Goal: Information Seeking & Learning: Learn about a topic

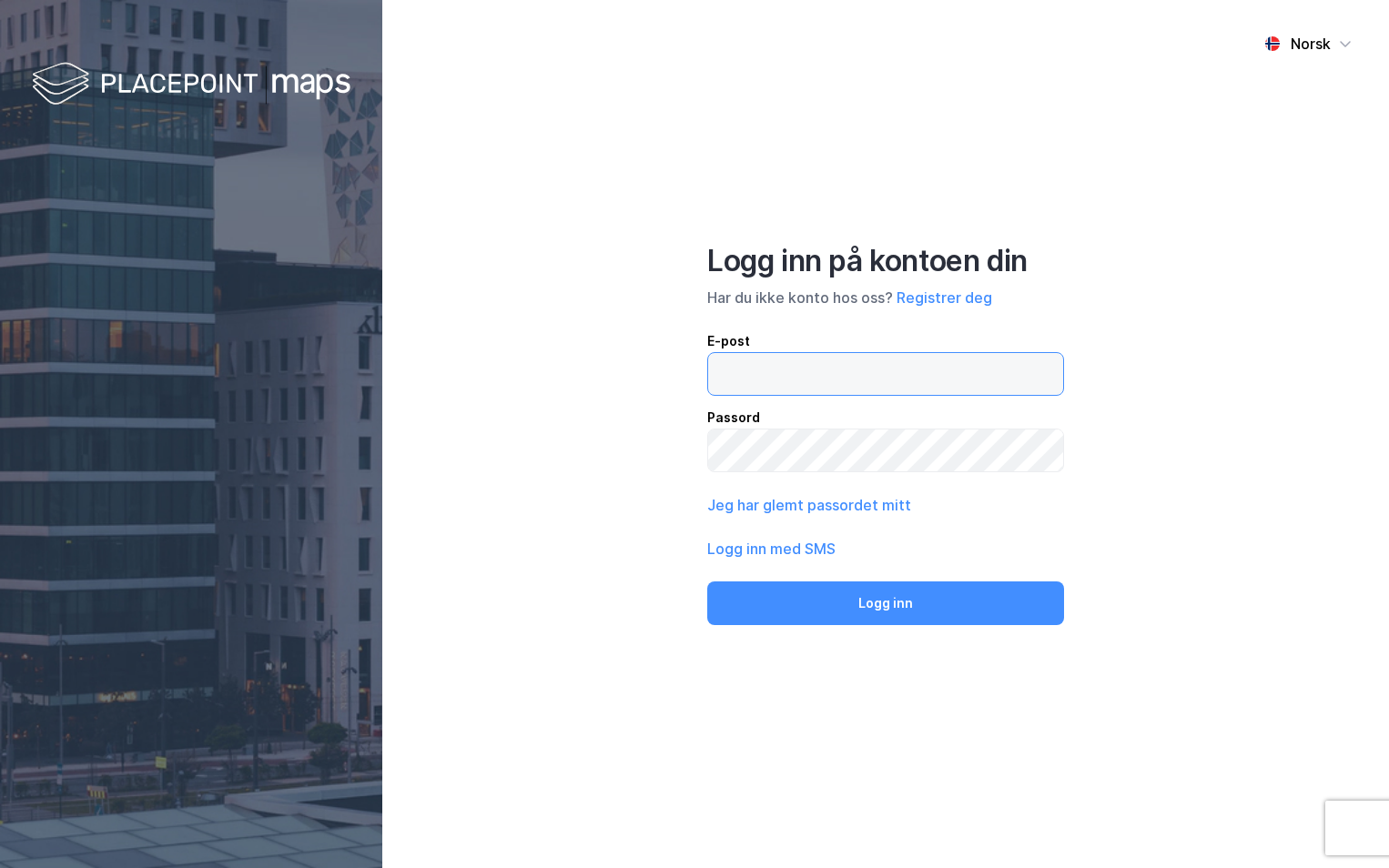
click at [736, 370] on input "email" at bounding box center [885, 374] width 355 height 42
type input "[PERSON_NAME][EMAIL_ADDRESS][DOMAIN_NAME]"
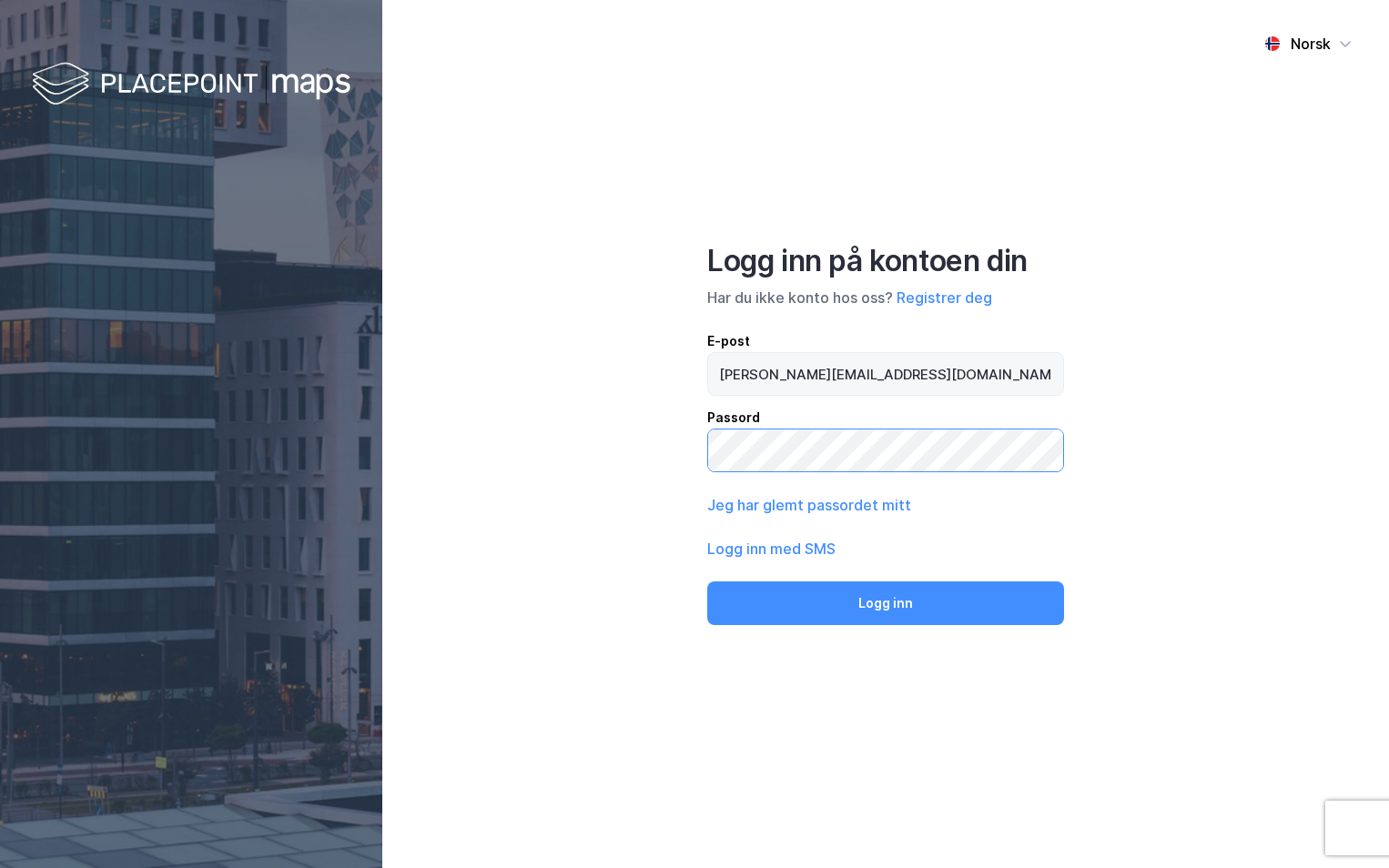
click at [707, 582] on button "Logg inn" at bounding box center [885, 603] width 356 height 43
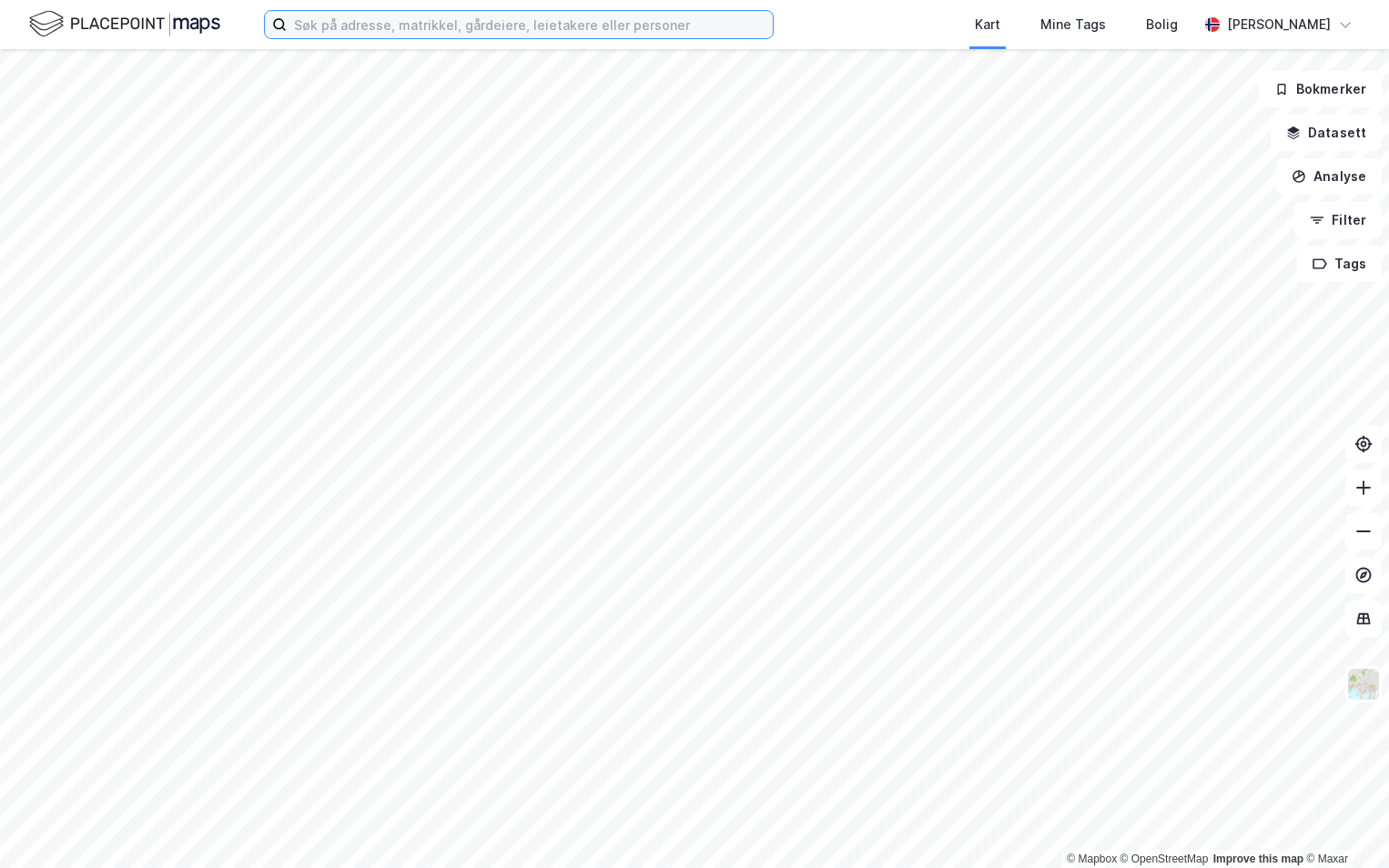
click at [323, 23] on input at bounding box center [530, 25] width 486 height 27
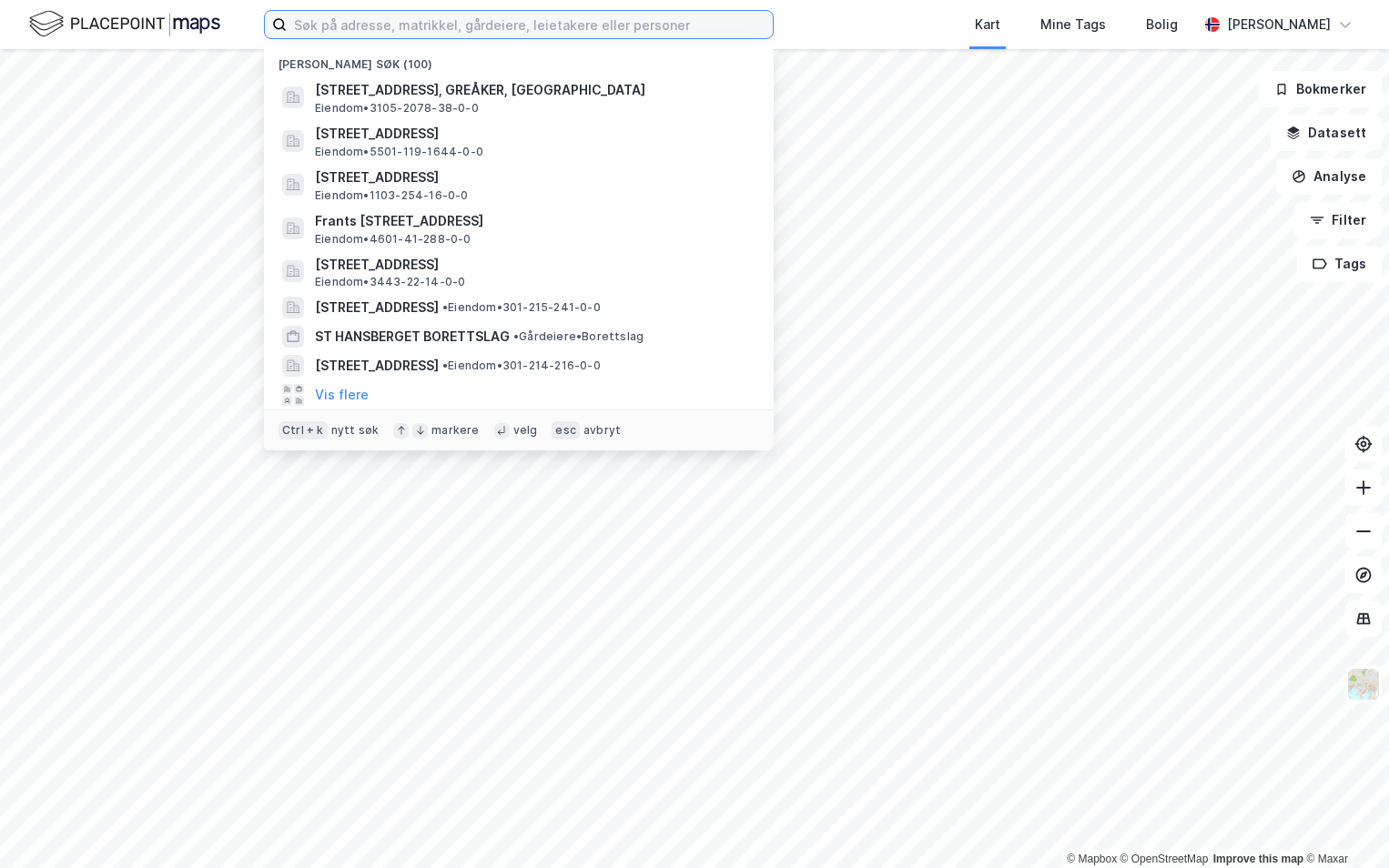
paste input "4203-508/188/0/0"
type input "4203-508/188/0/0"
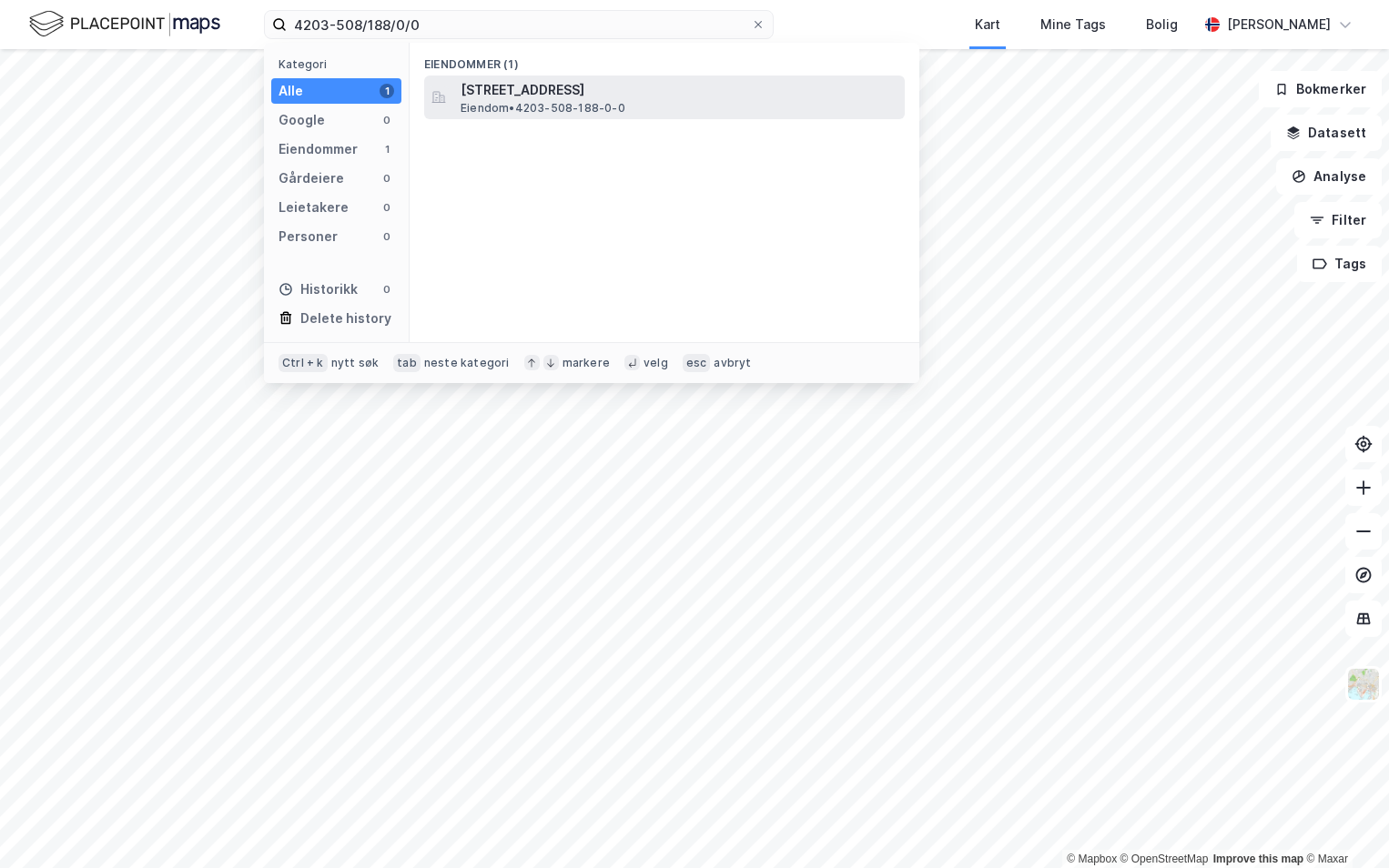
click at [555, 102] on span "Eiendom • 4203-508-188-0-0" at bounding box center [543, 108] width 165 height 14
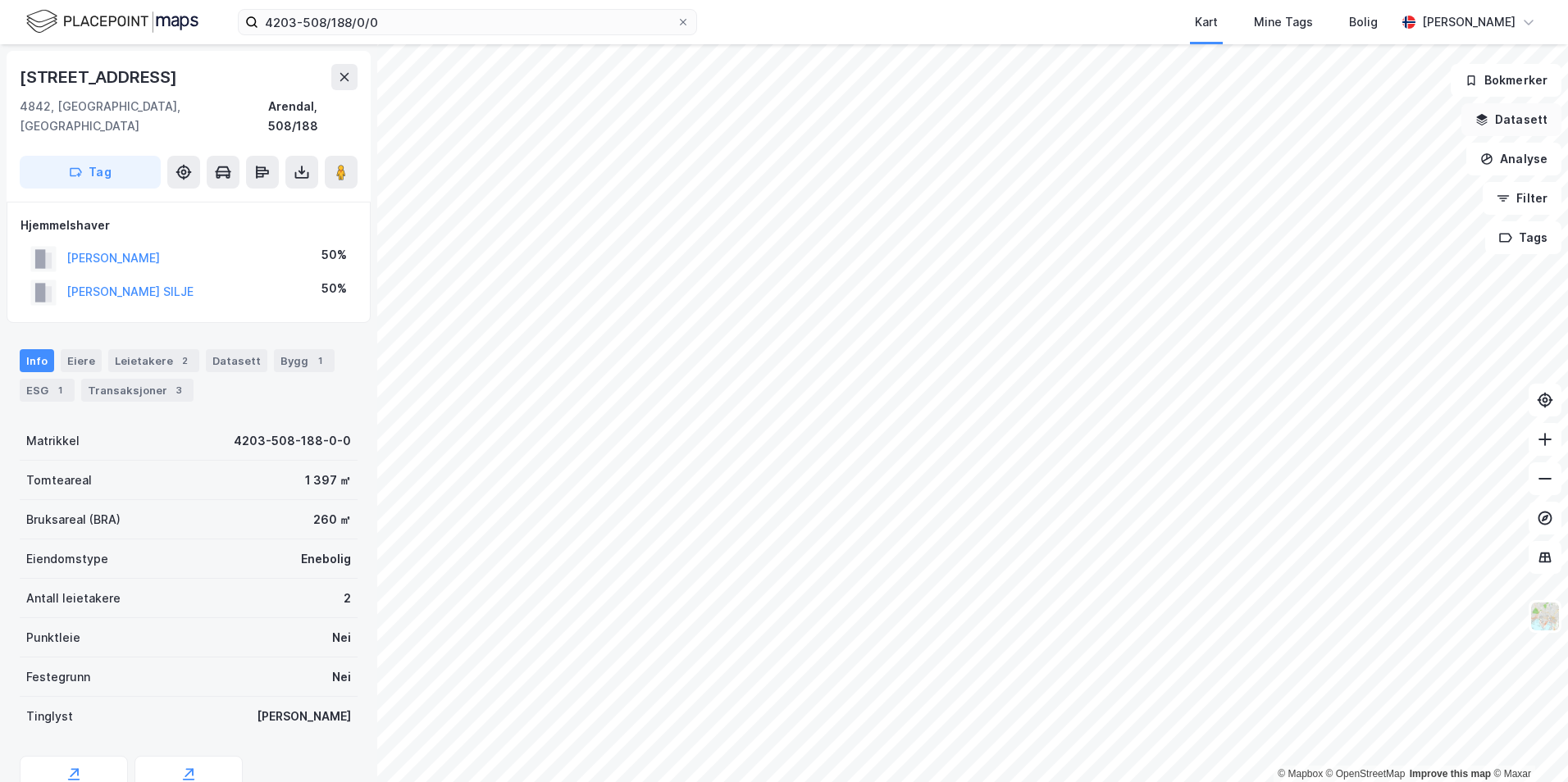
click at [1250, 124] on button "Datasett" at bounding box center [1511, 119] width 100 height 33
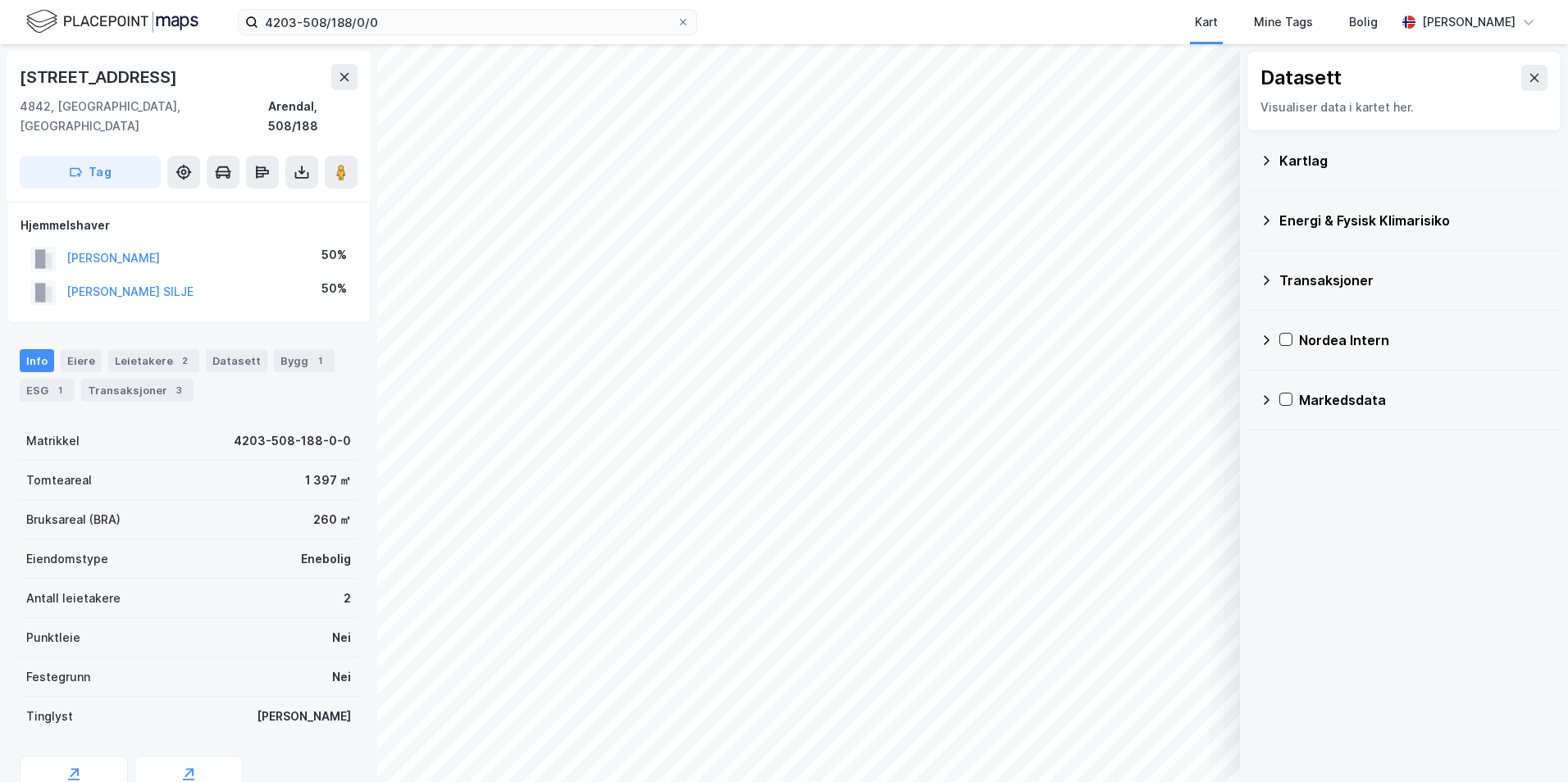
click at [1250, 161] on div "Kartlag" at bounding box center [1404, 161] width 289 height 39
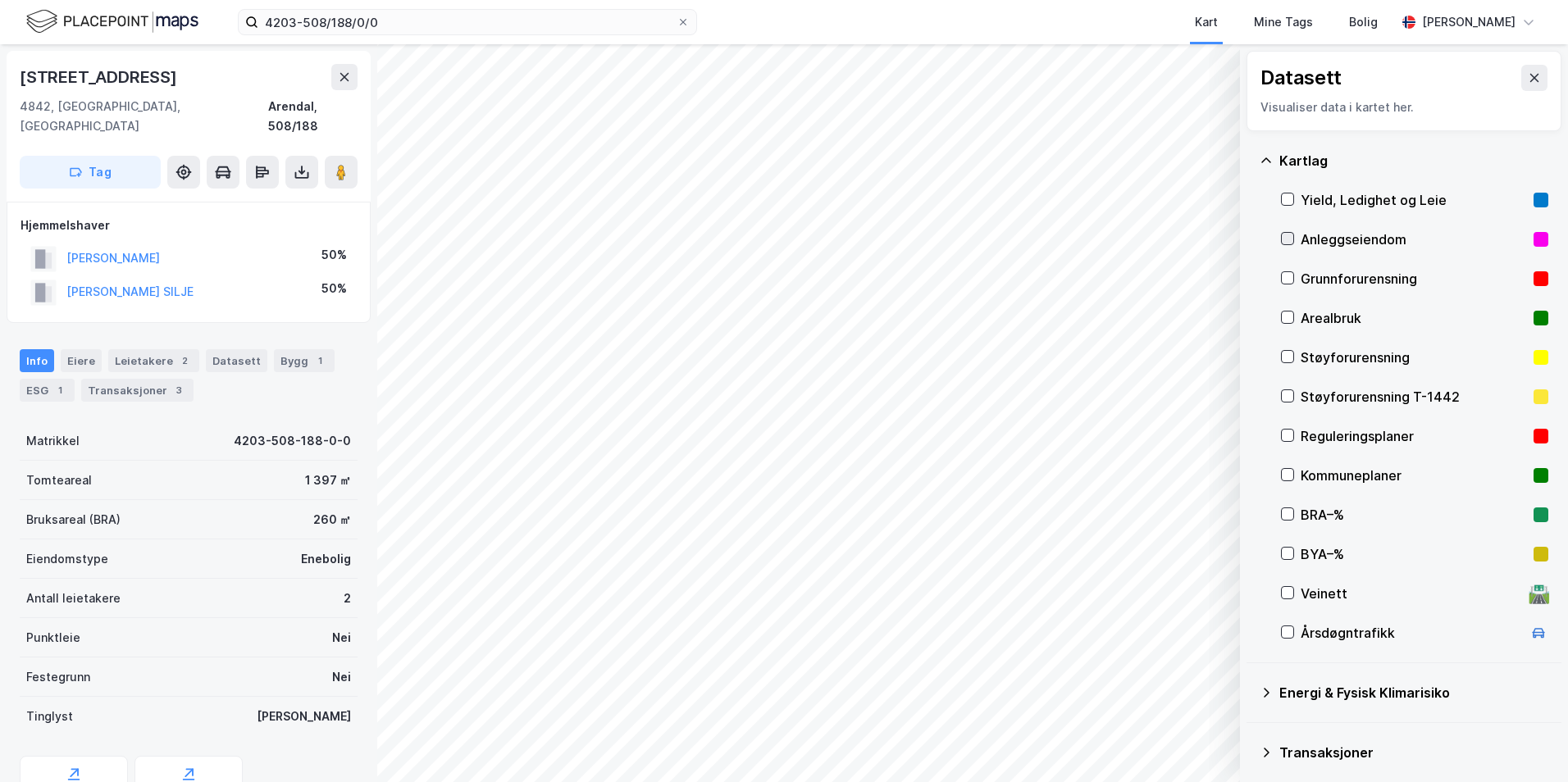
click at [1250, 239] on icon at bounding box center [1287, 238] width 11 height 11
click at [1250, 239] on icon at bounding box center [1287, 238] width 11 height 11
click at [1250, 279] on icon at bounding box center [1287, 278] width 11 height 11
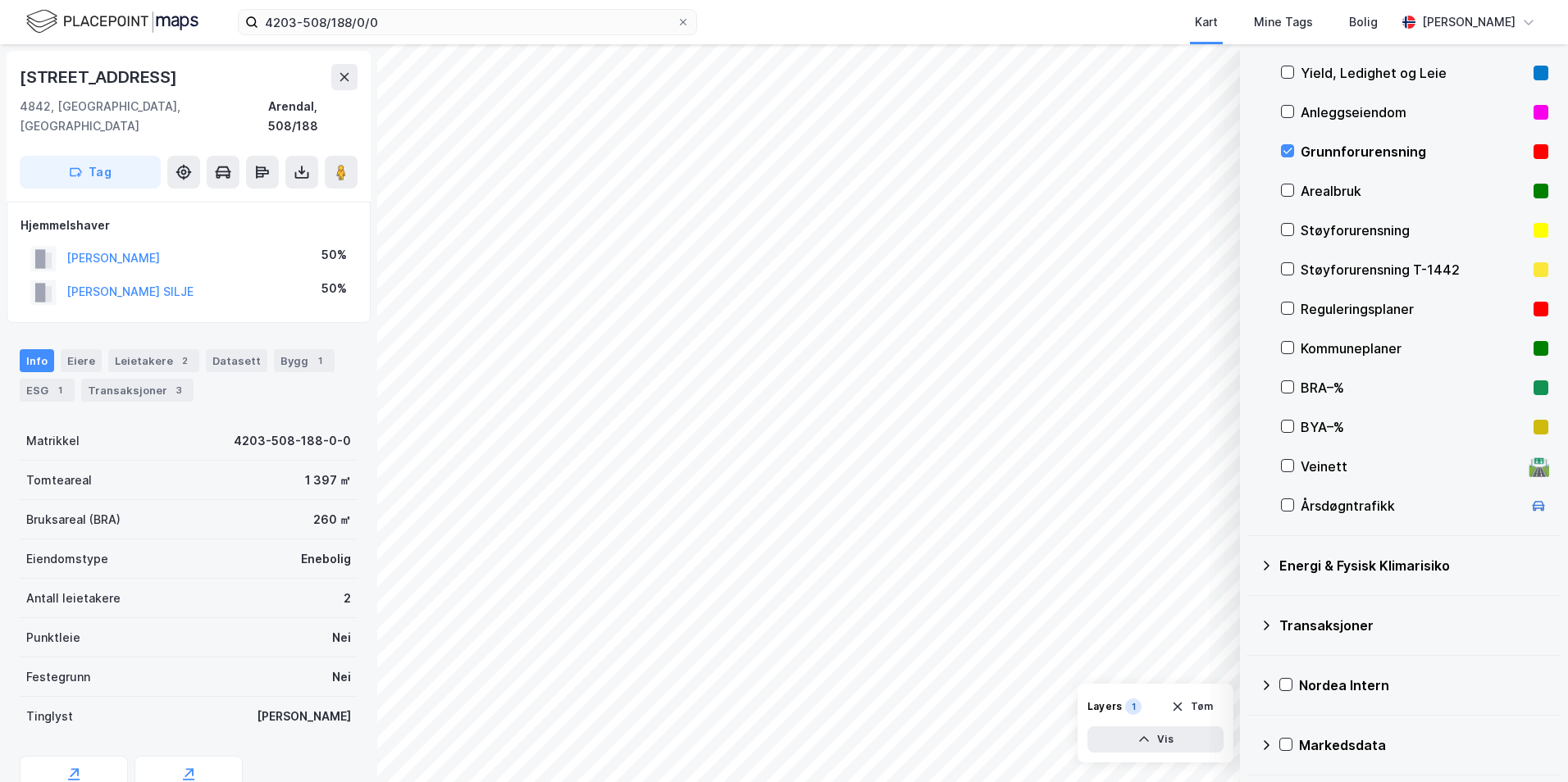
click at [1250, 568] on icon at bounding box center [1266, 566] width 13 height 13
click at [1250, 605] on icon at bounding box center [1307, 604] width 11 height 11
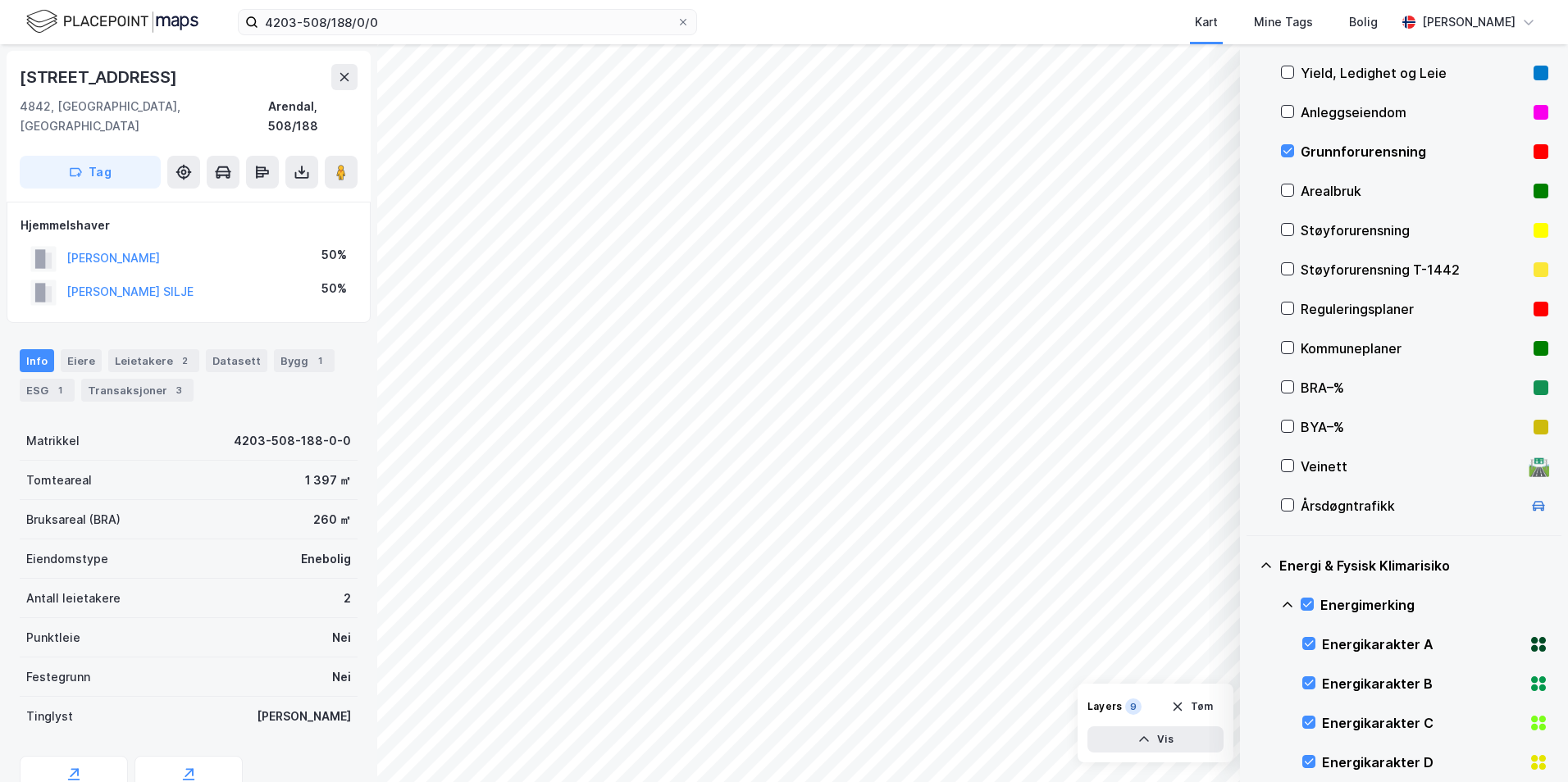
click at [1250, 602] on icon at bounding box center [1287, 605] width 13 height 13
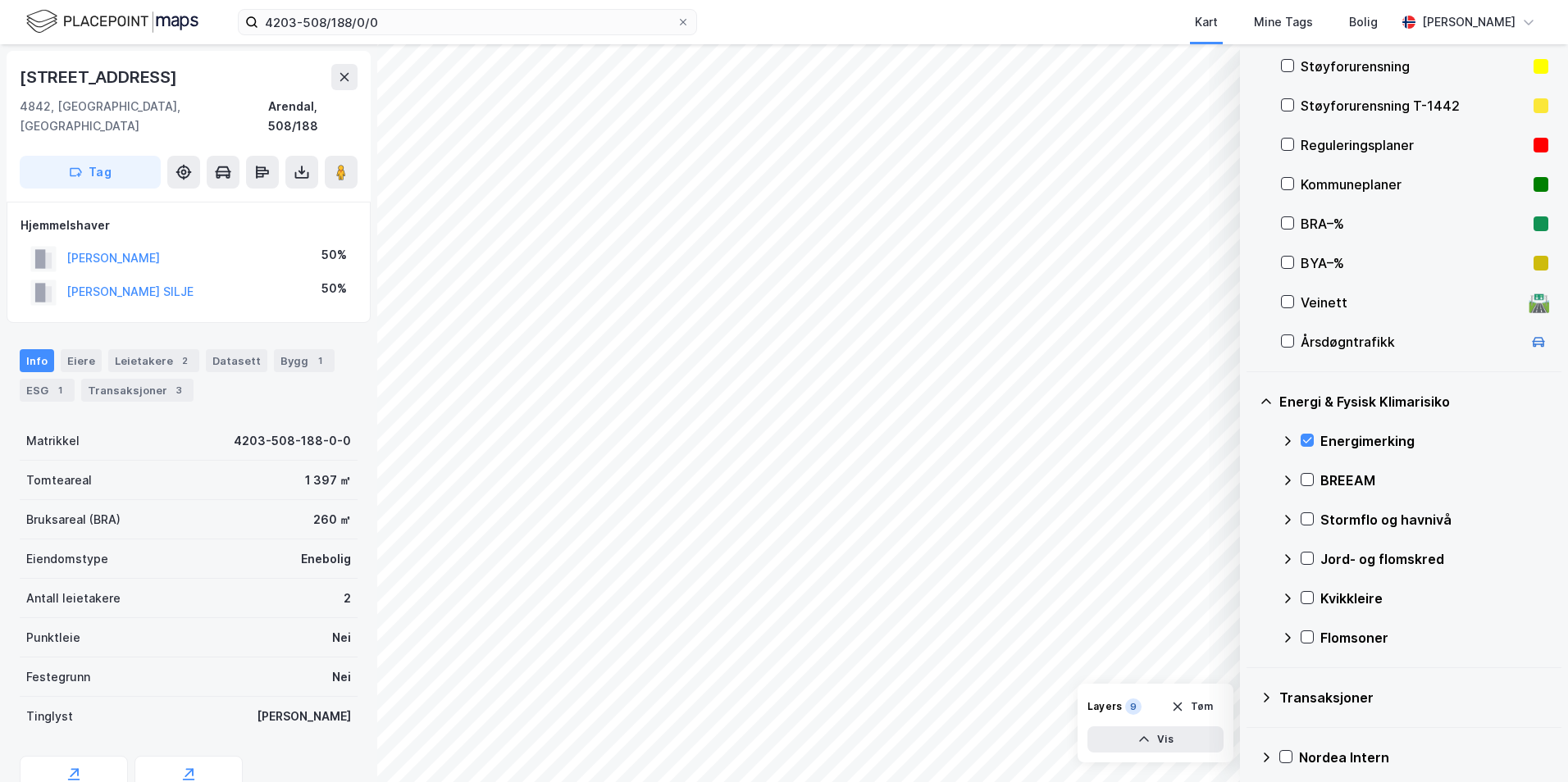
scroll to position [363, 0]
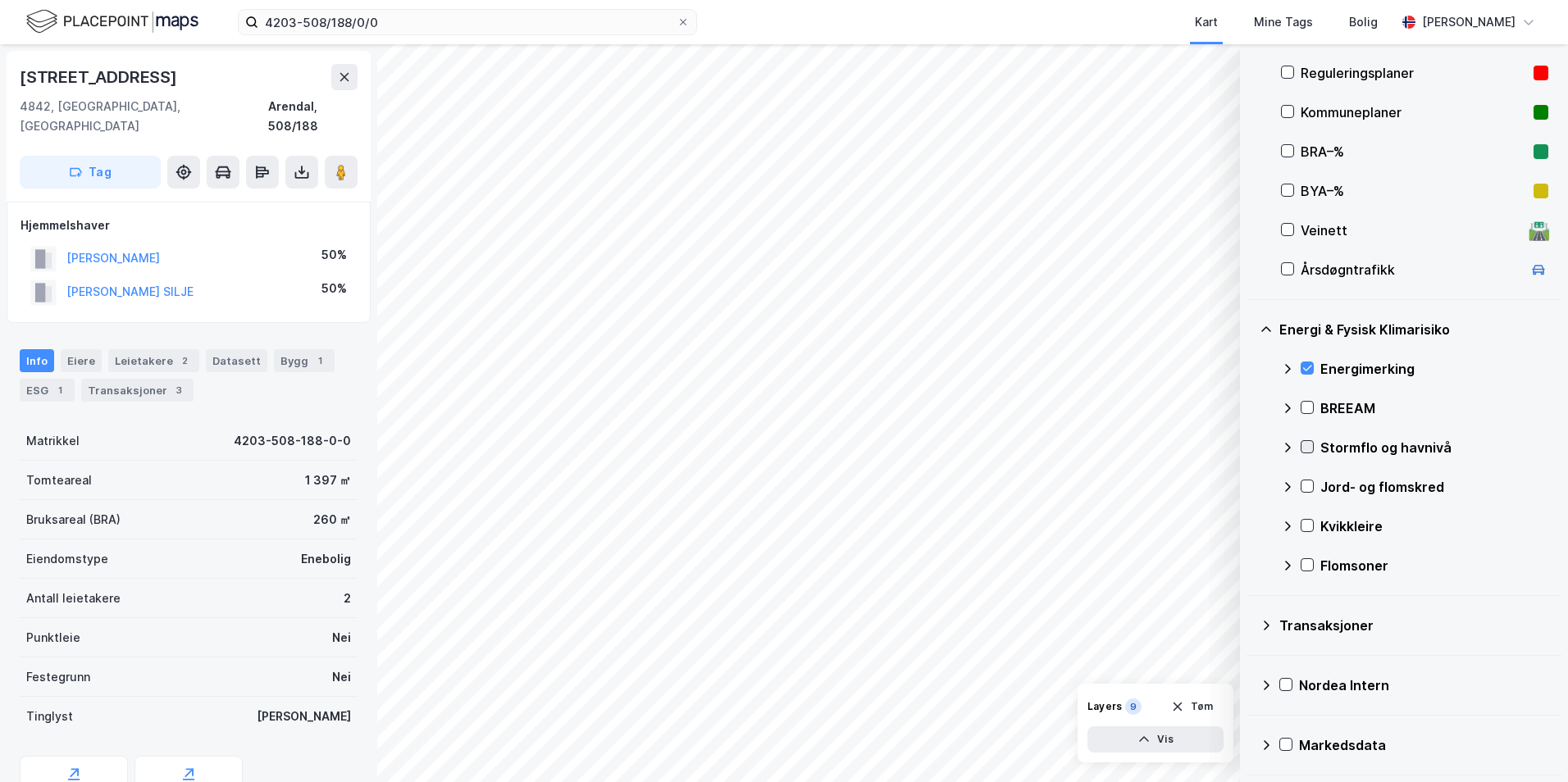
click at [1250, 447] on icon at bounding box center [1307, 446] width 11 height 11
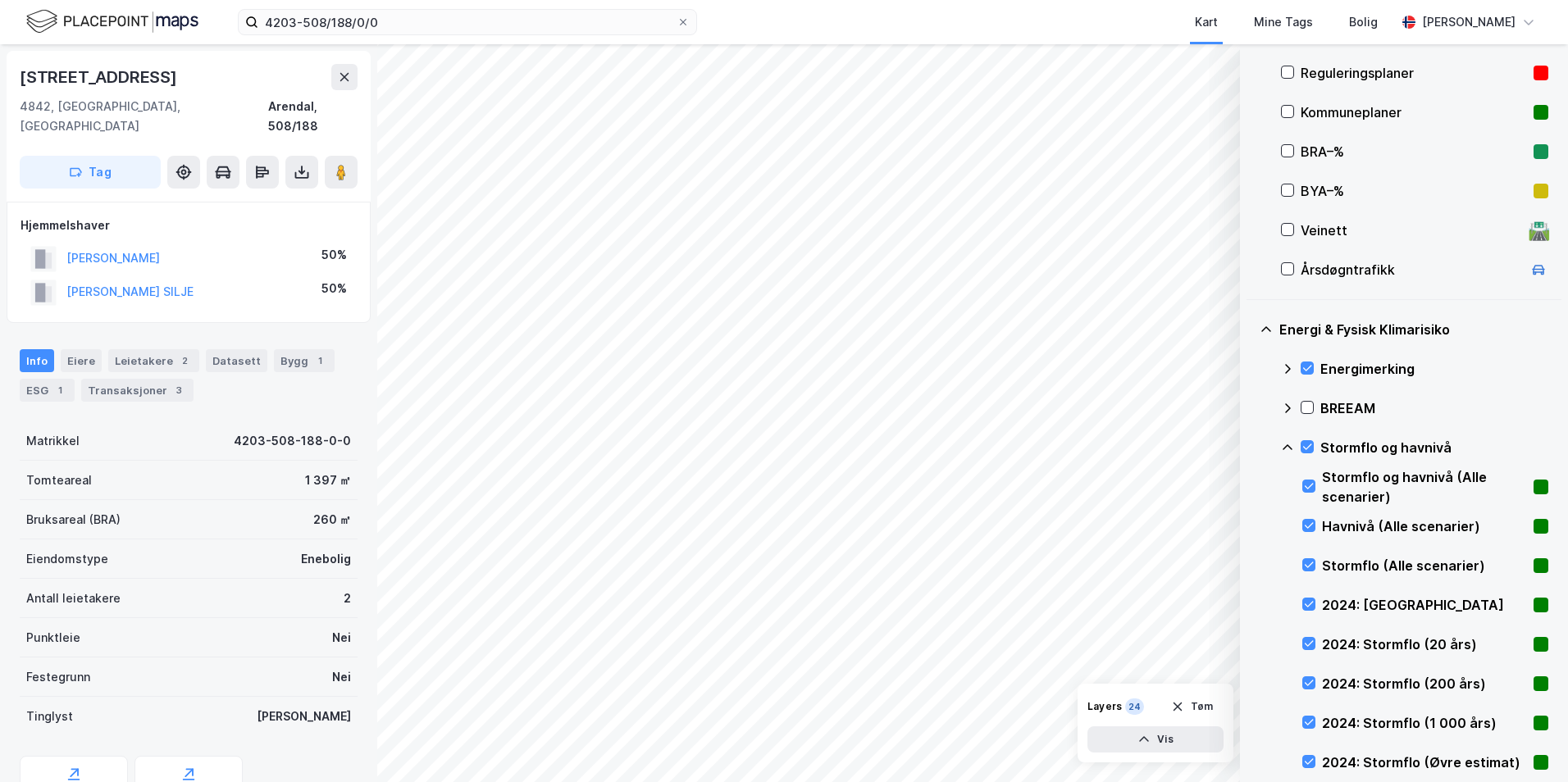
click at [1250, 449] on icon at bounding box center [1287, 447] width 13 height 13
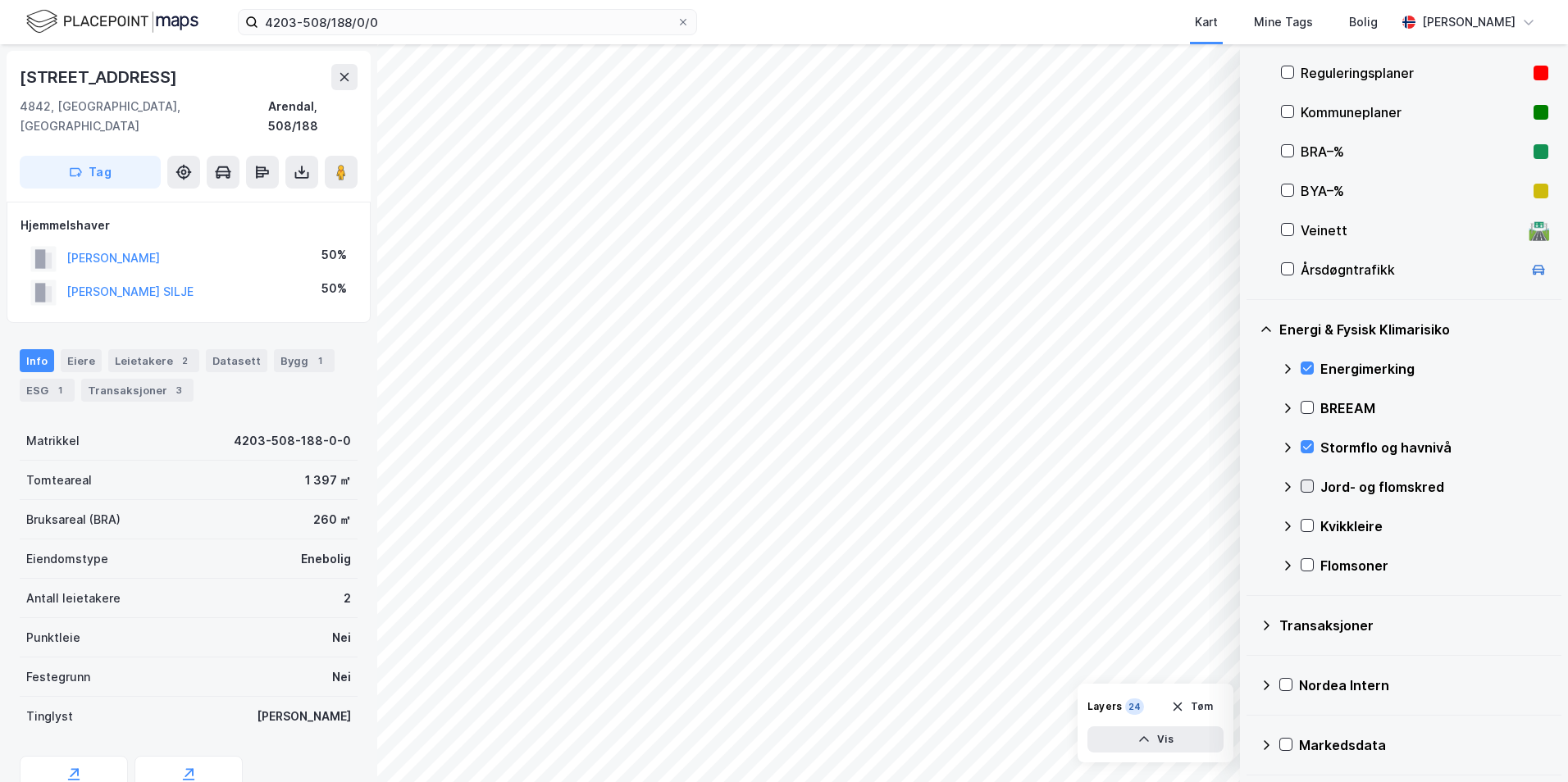
click at [1250, 488] on icon at bounding box center [1307, 486] width 9 height 6
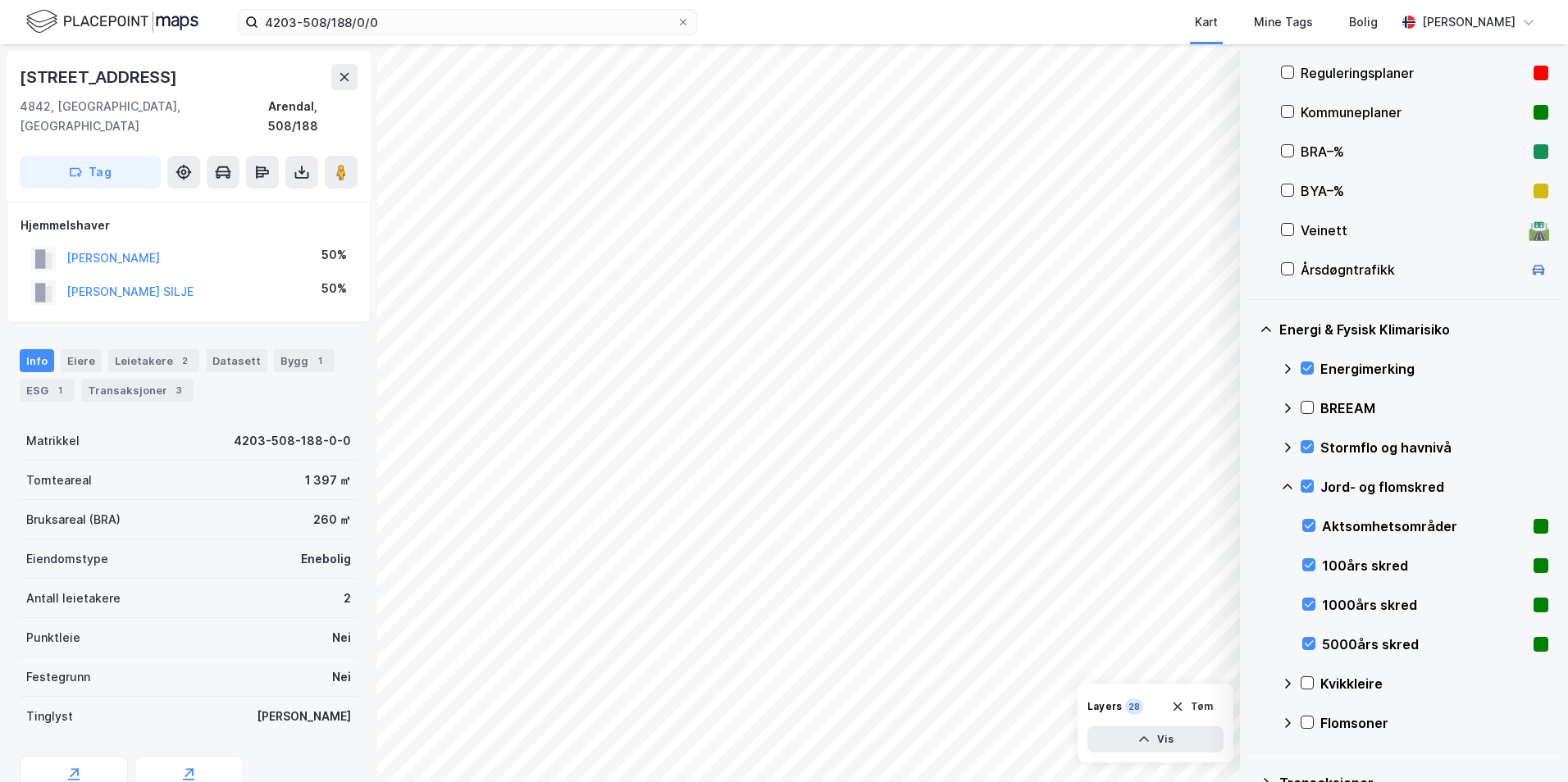
click at [1250, 489] on icon at bounding box center [1287, 486] width 13 height 13
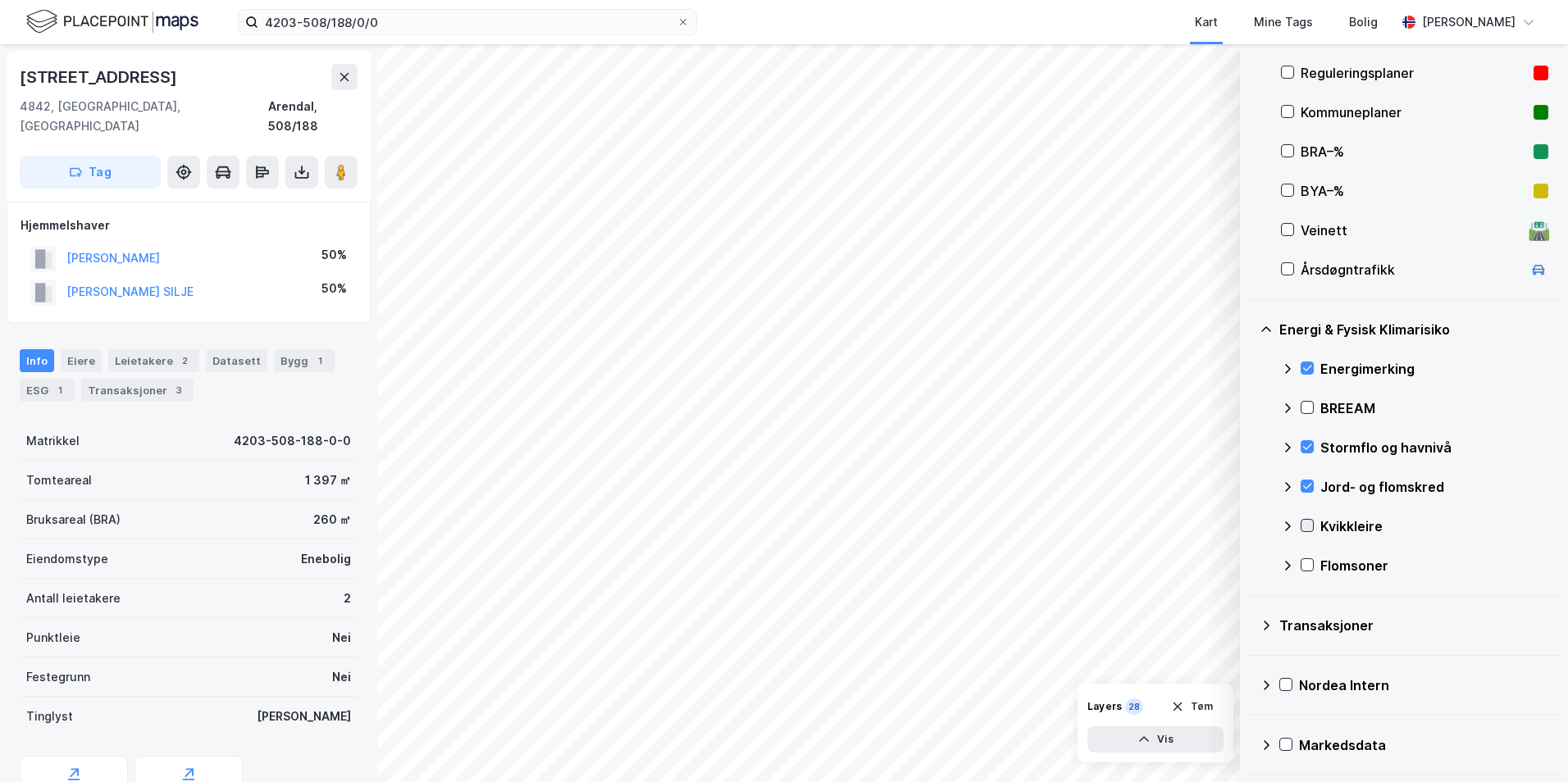
click at [1250, 529] on icon at bounding box center [1307, 526] width 9 height 6
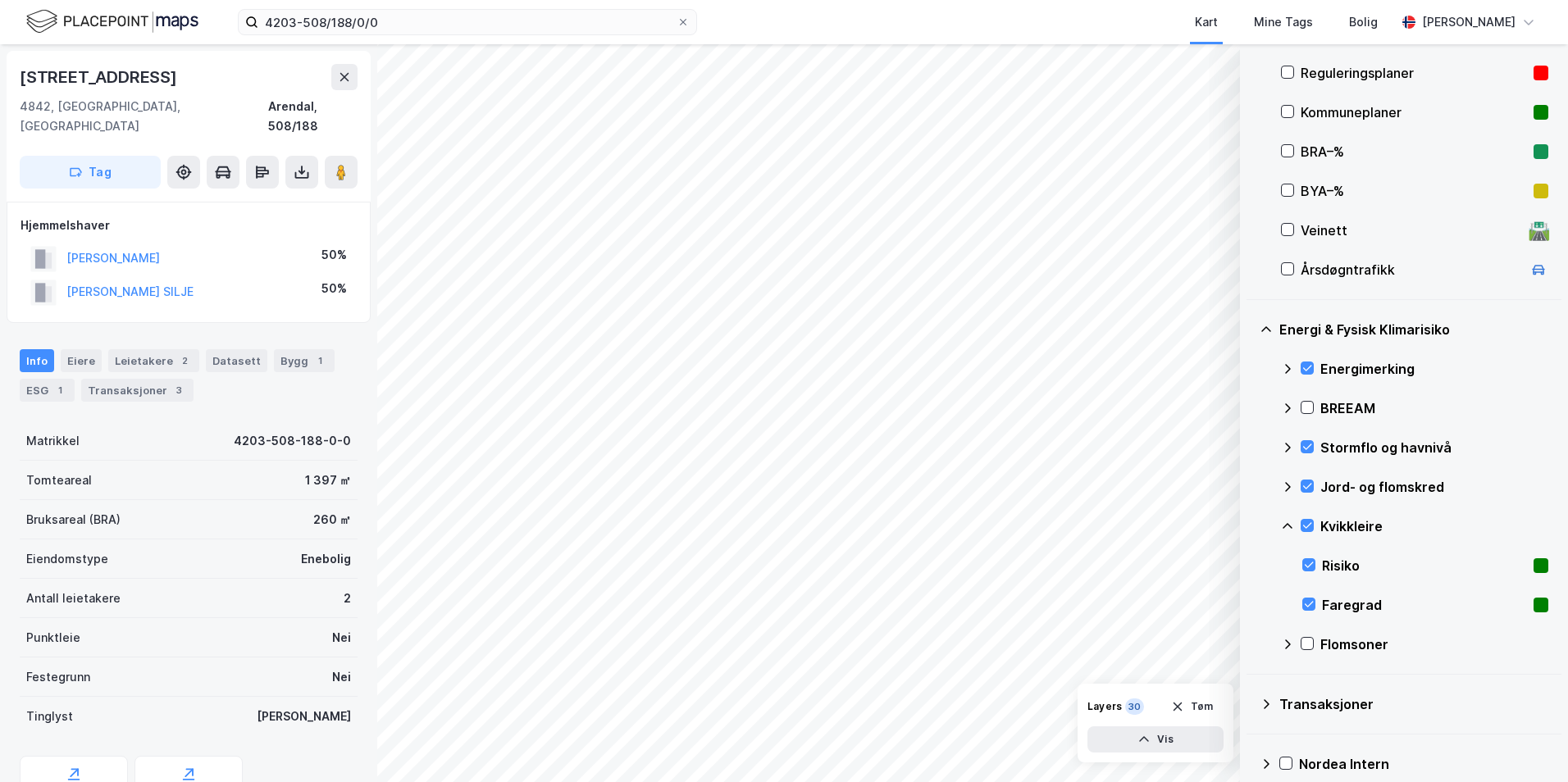
click at [1250, 526] on icon at bounding box center [1287, 526] width 13 height 13
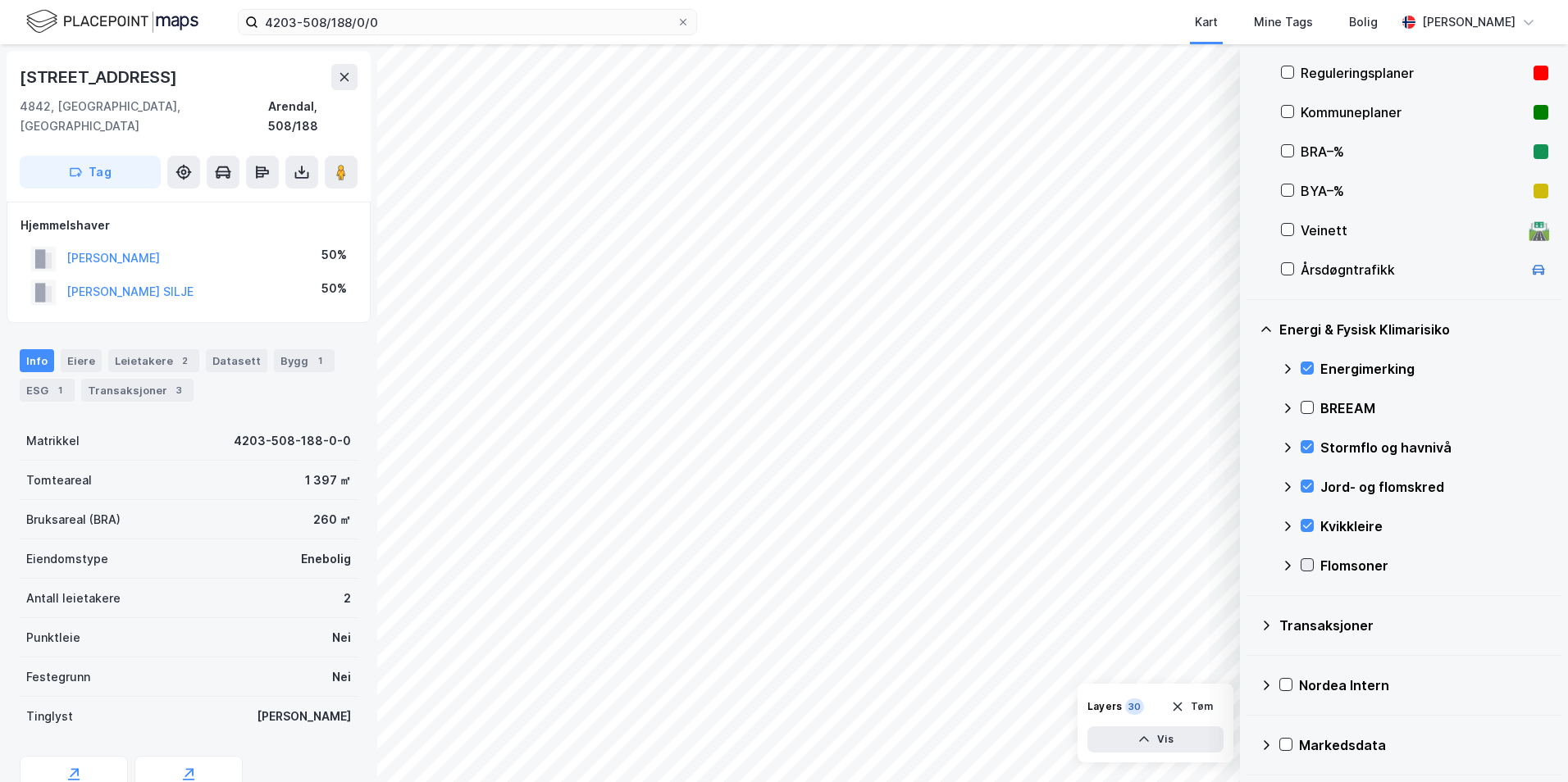
click at [1250, 566] on icon at bounding box center [1307, 565] width 9 height 6
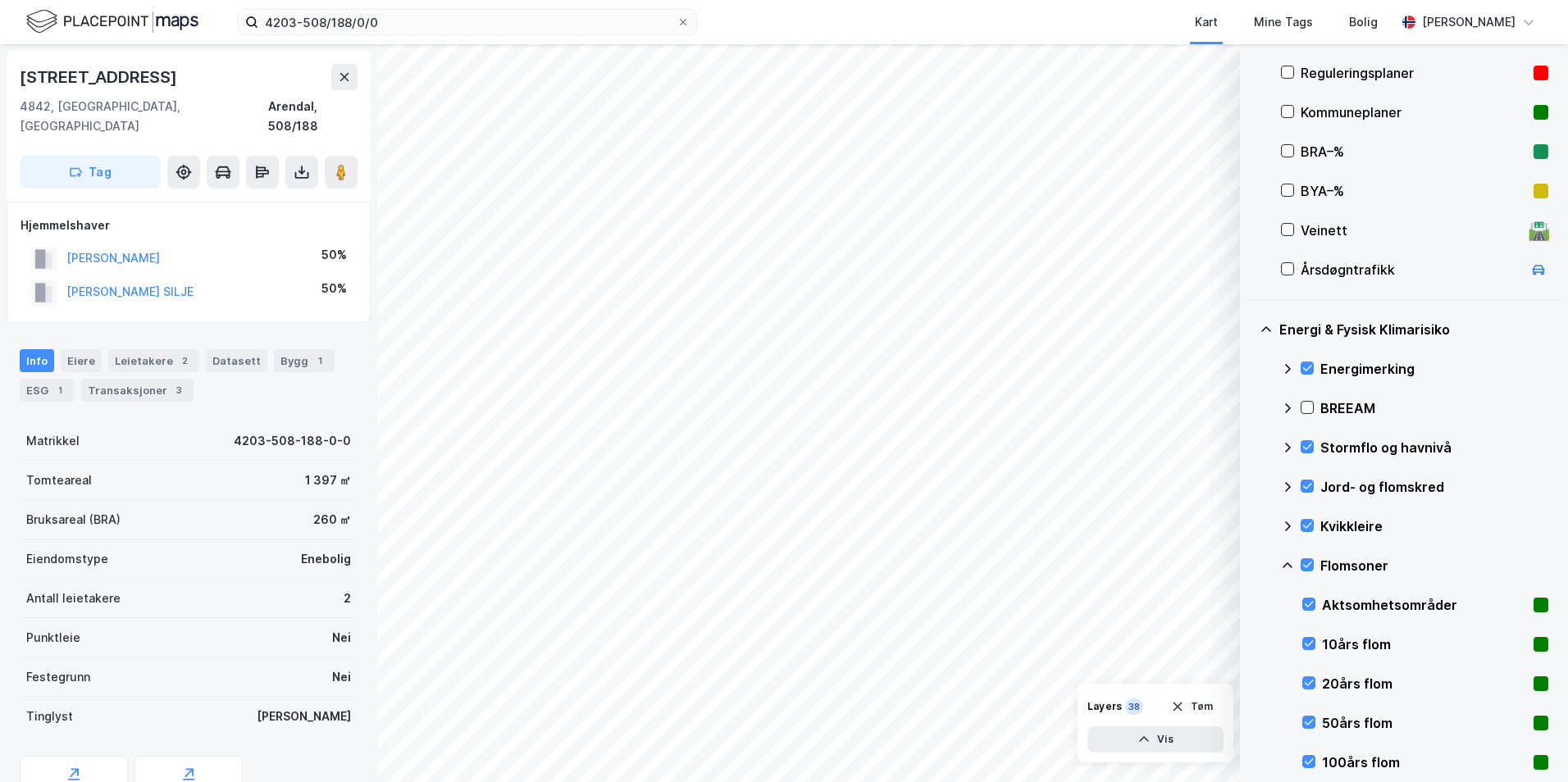
click at [1250, 566] on icon at bounding box center [1287, 566] width 13 height 13
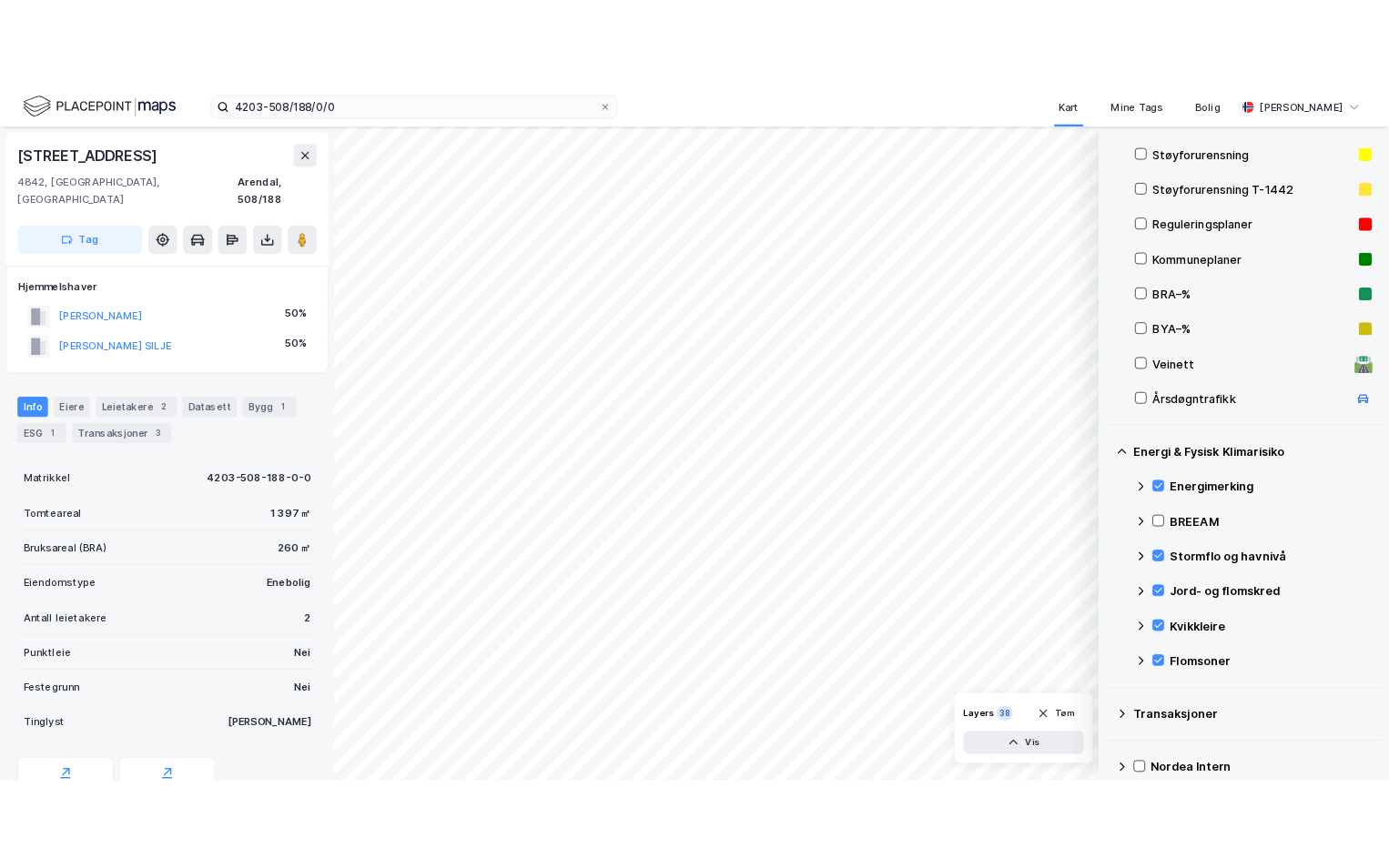
scroll to position [221, 0]
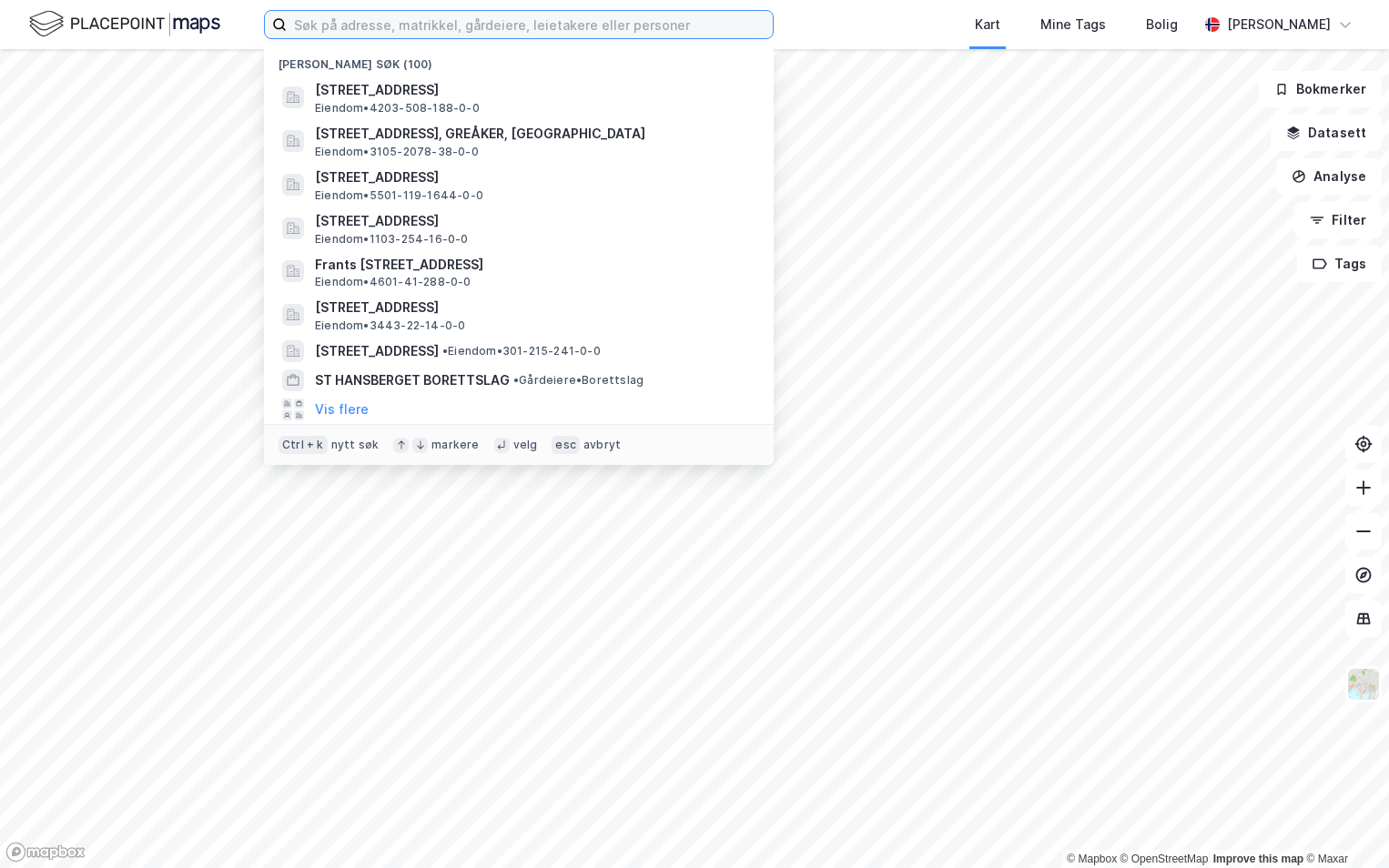
click at [364, 26] on input at bounding box center [530, 25] width 486 height 27
paste input "301-231/415/0/0"
type input "301-231/415/0/0"
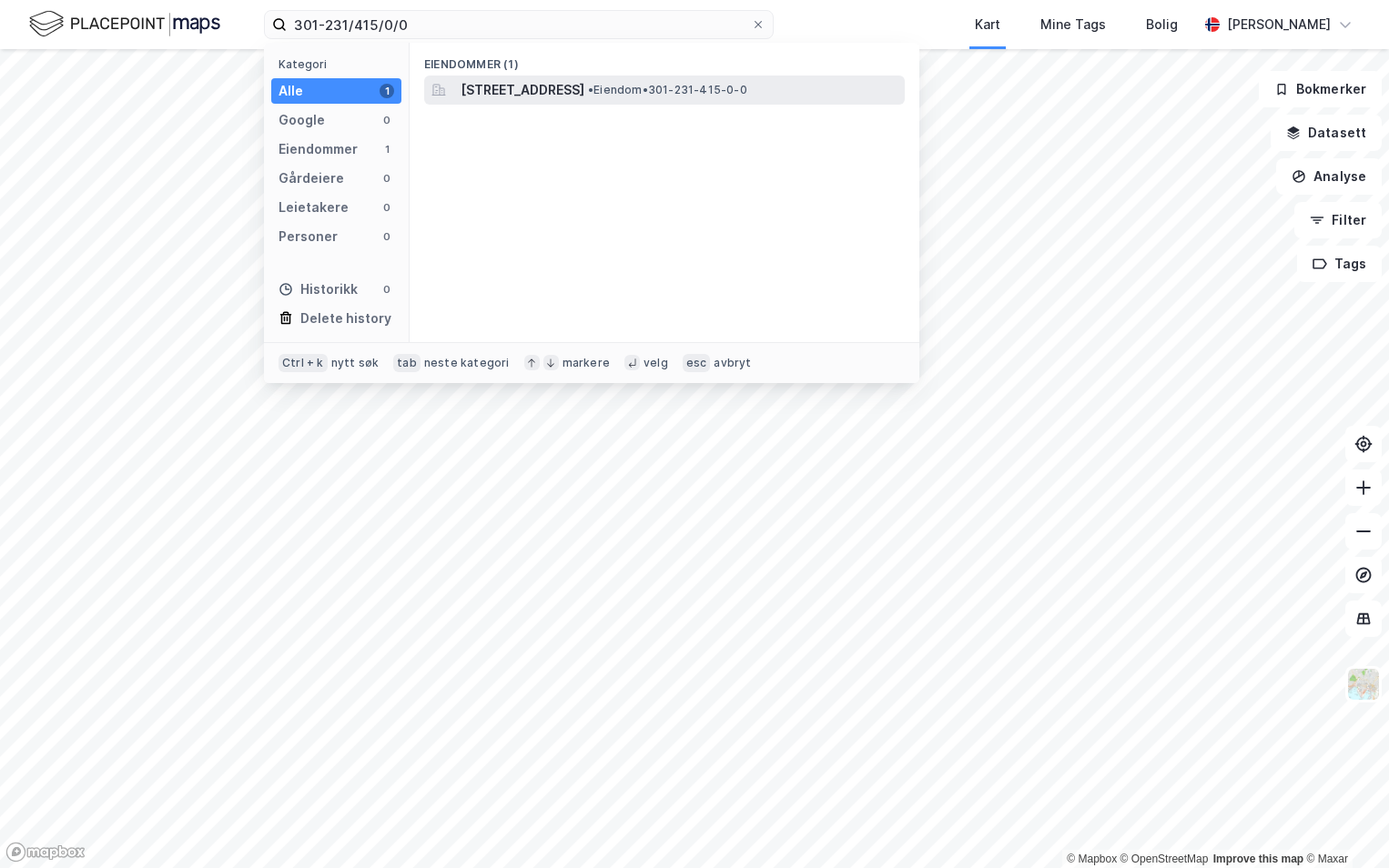
click at [505, 93] on span "Skedsmogata 16, 0655, OSLO, OSLO" at bounding box center [522, 90] width 124 height 22
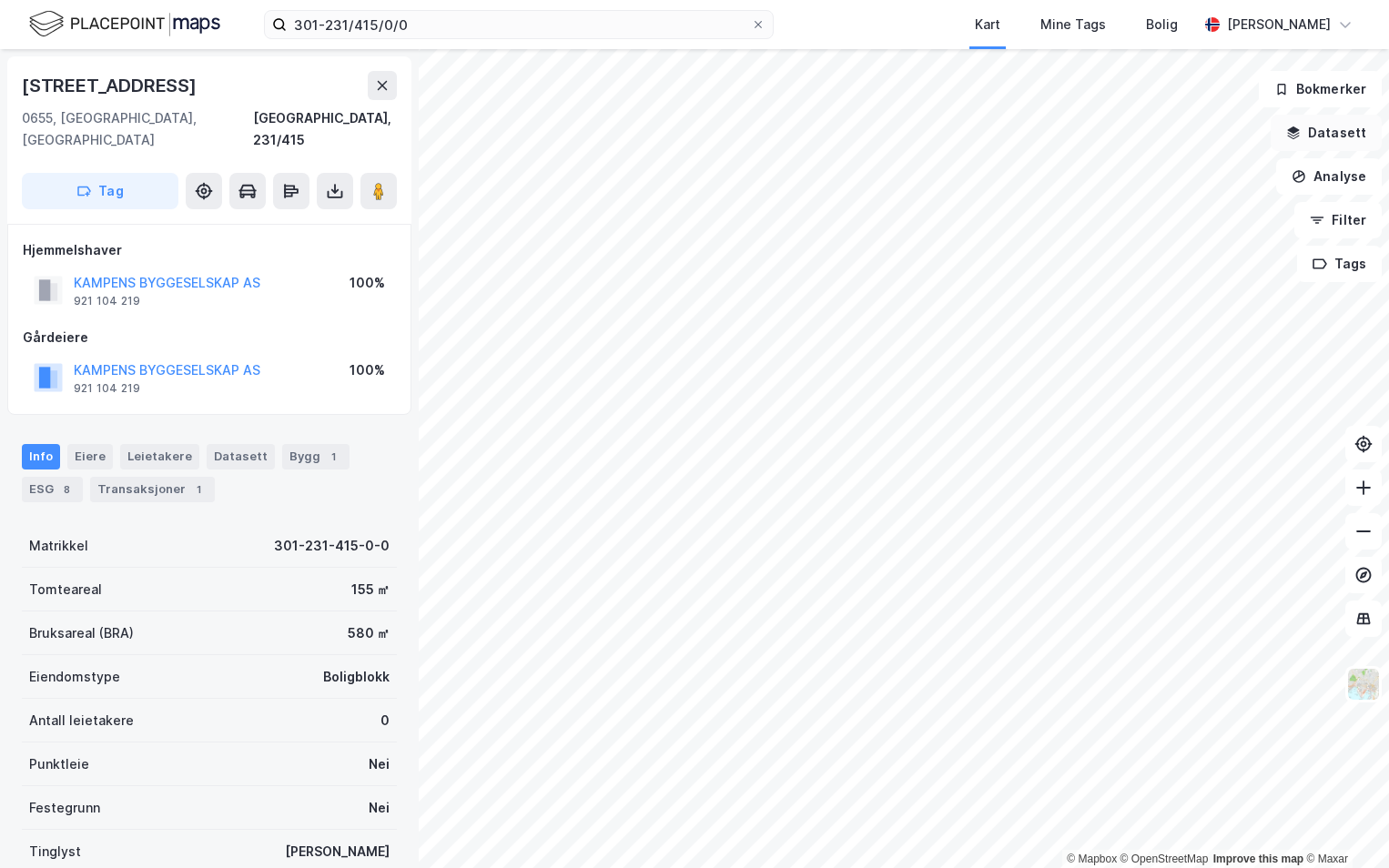
click at [1319, 138] on button "Datasett" at bounding box center [1326, 132] width 111 height 37
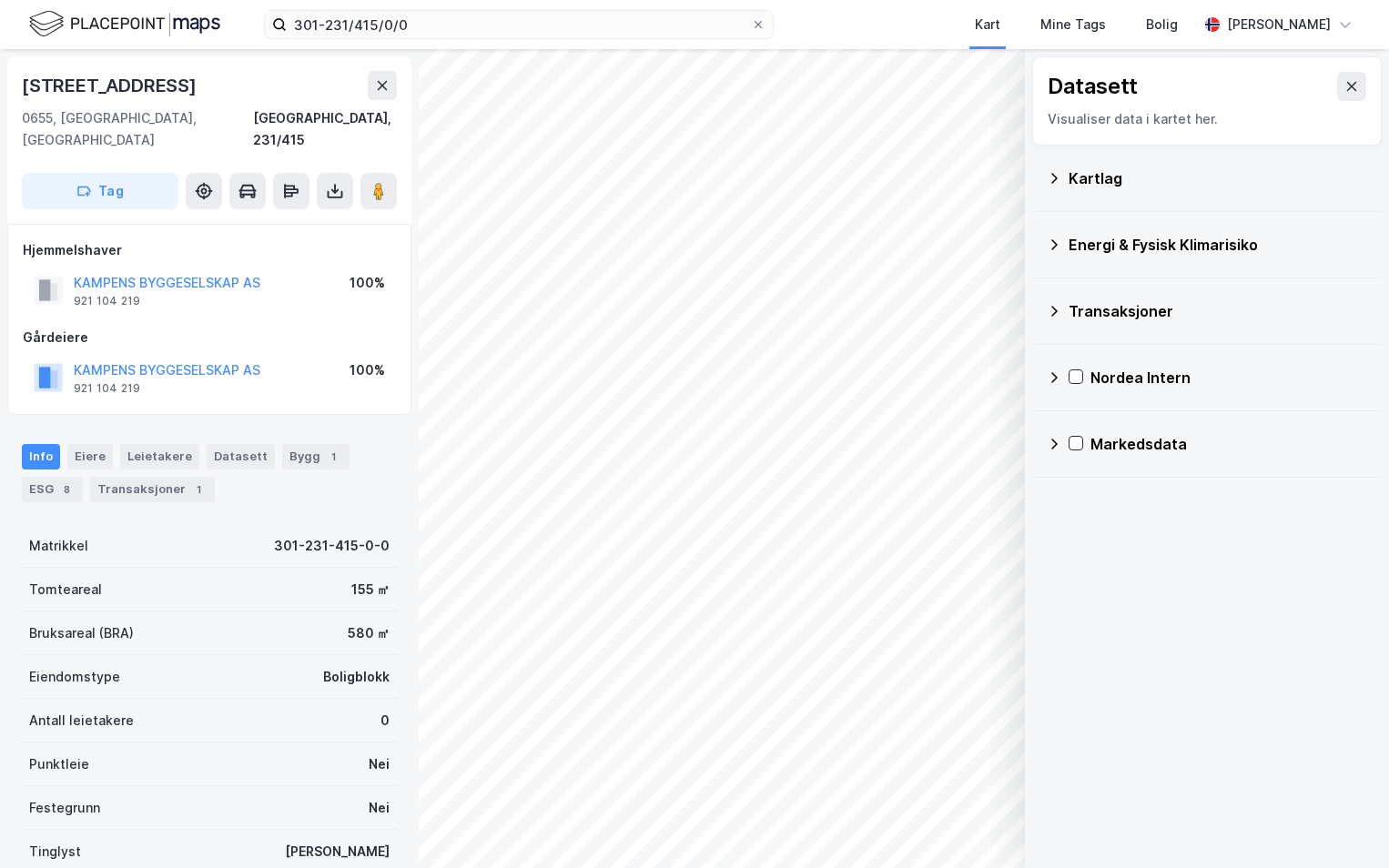
click at [1074, 181] on div "Kartlag" at bounding box center [1218, 178] width 299 height 22
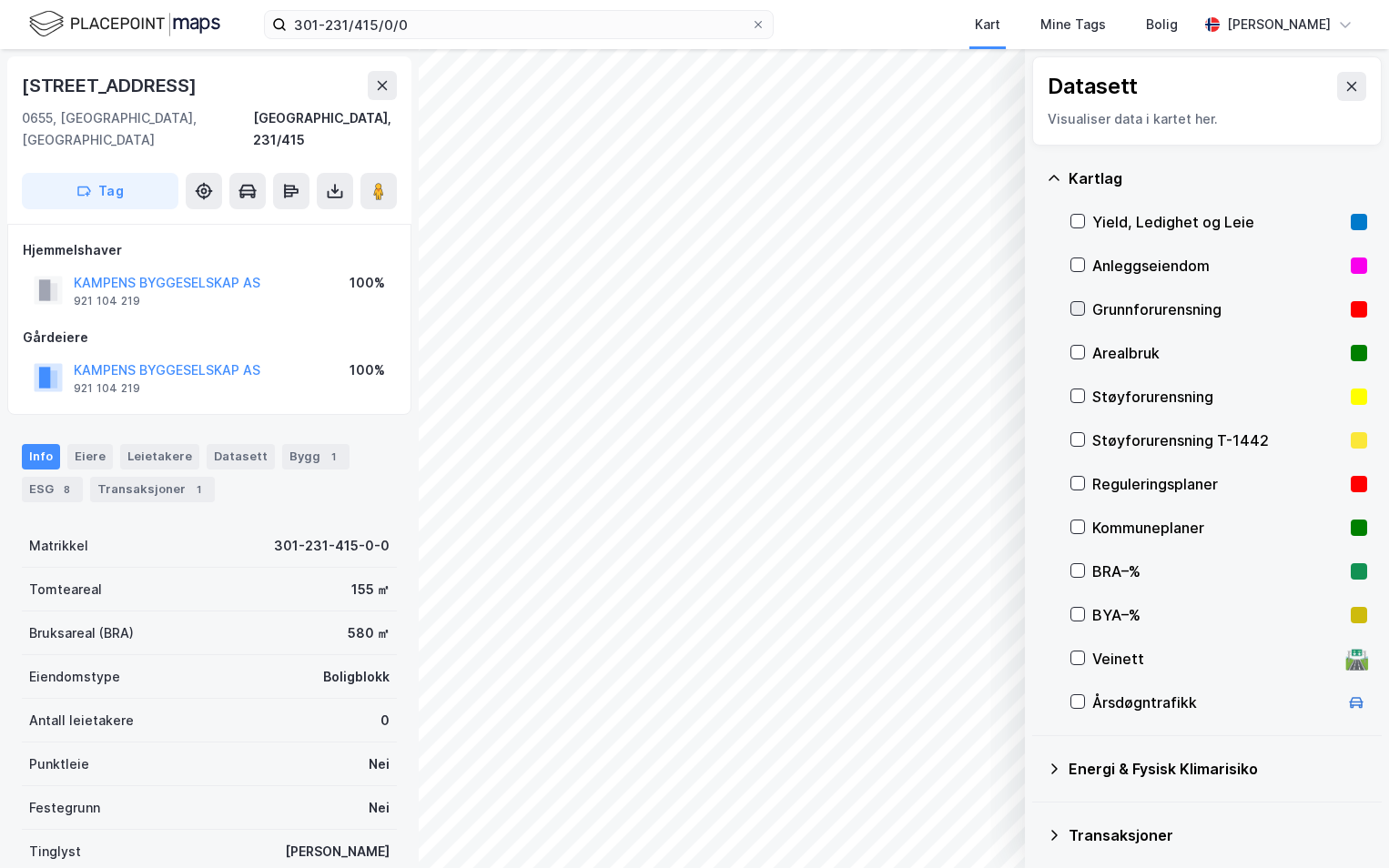
click at [1077, 309] on icon at bounding box center [1077, 308] width 12 height 12
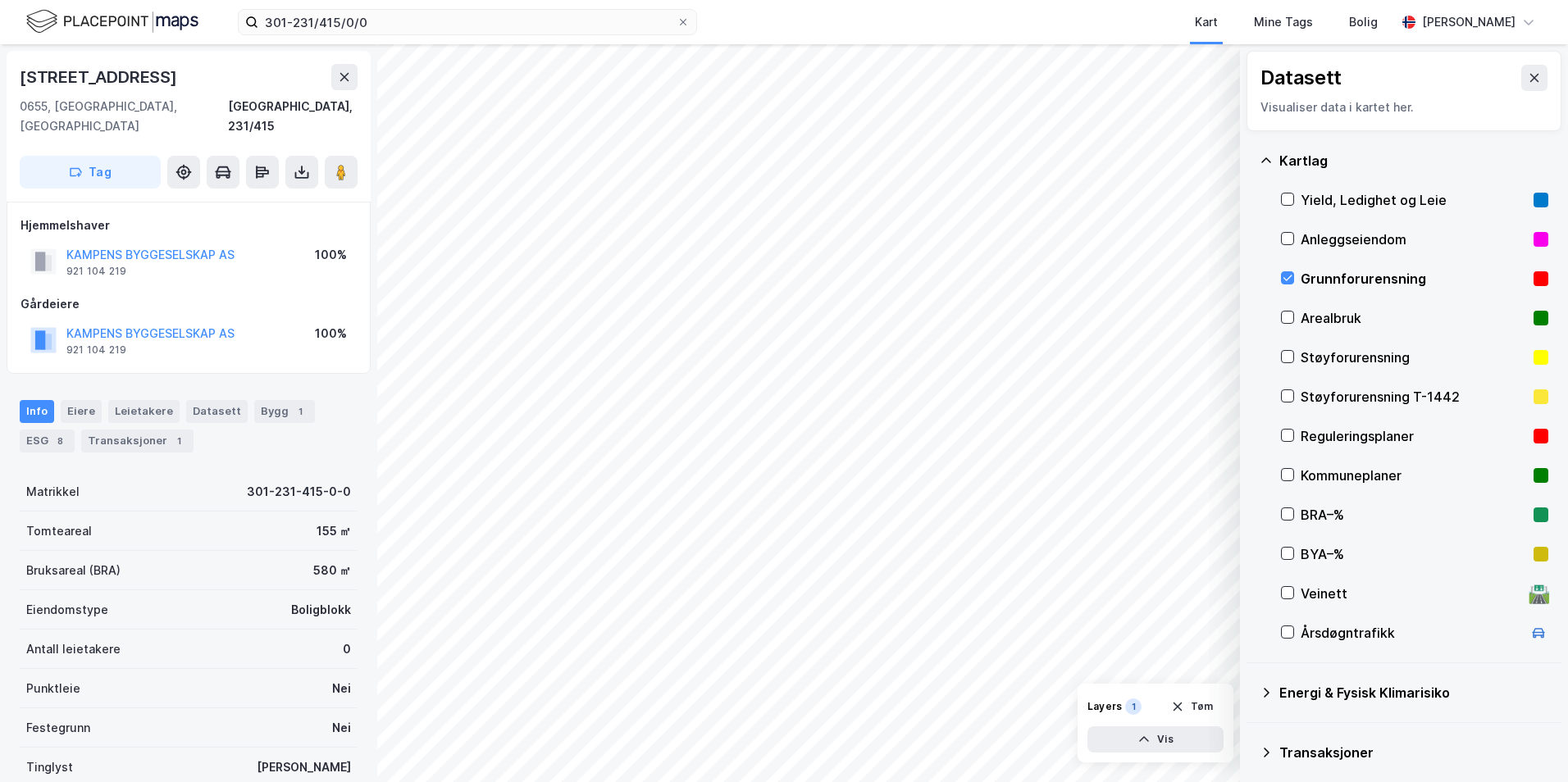
scroll to position [127, 0]
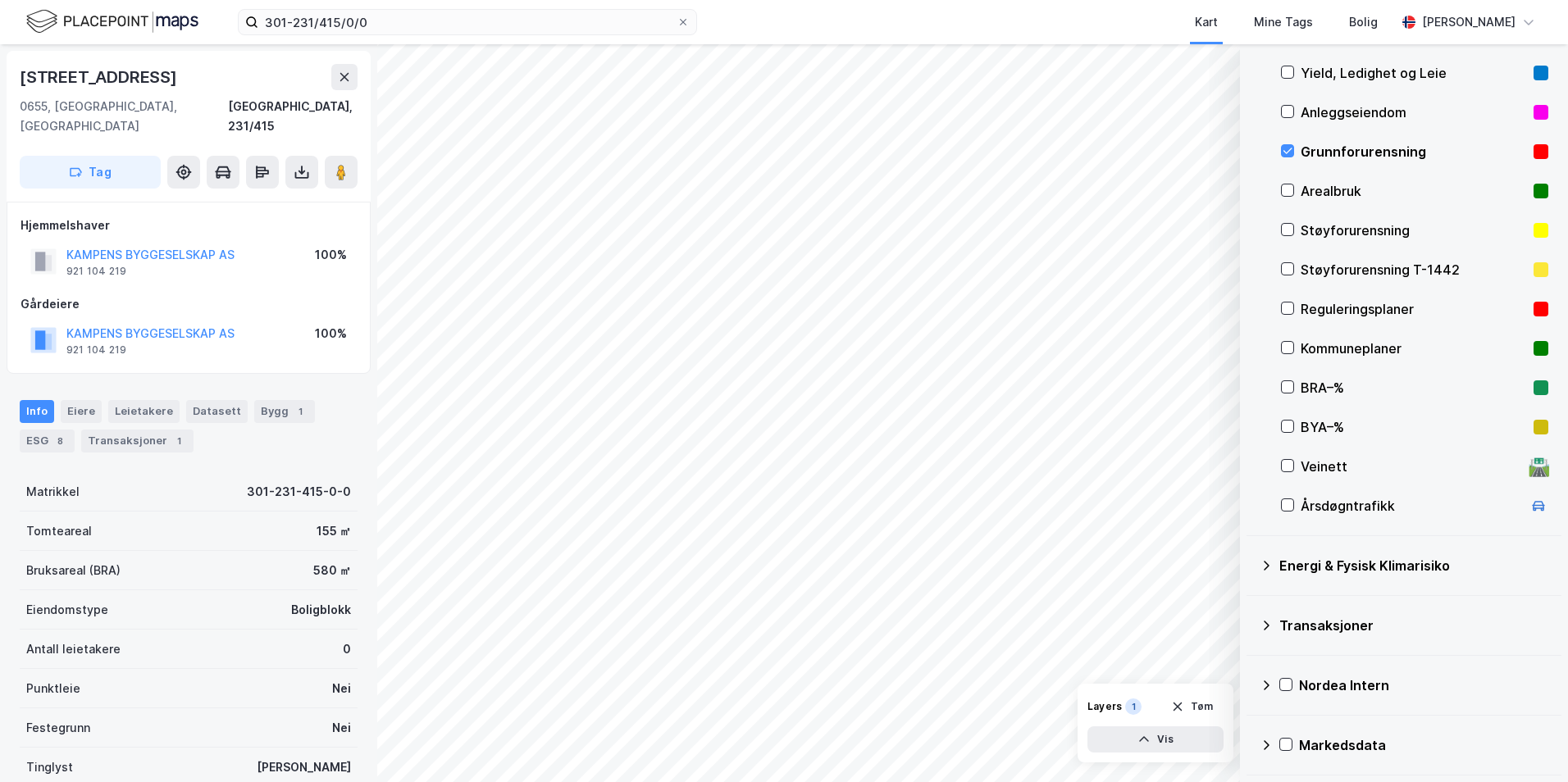
click at [1250, 563] on icon at bounding box center [1266, 566] width 13 height 13
click at [1250, 604] on icon at bounding box center [1307, 604] width 11 height 11
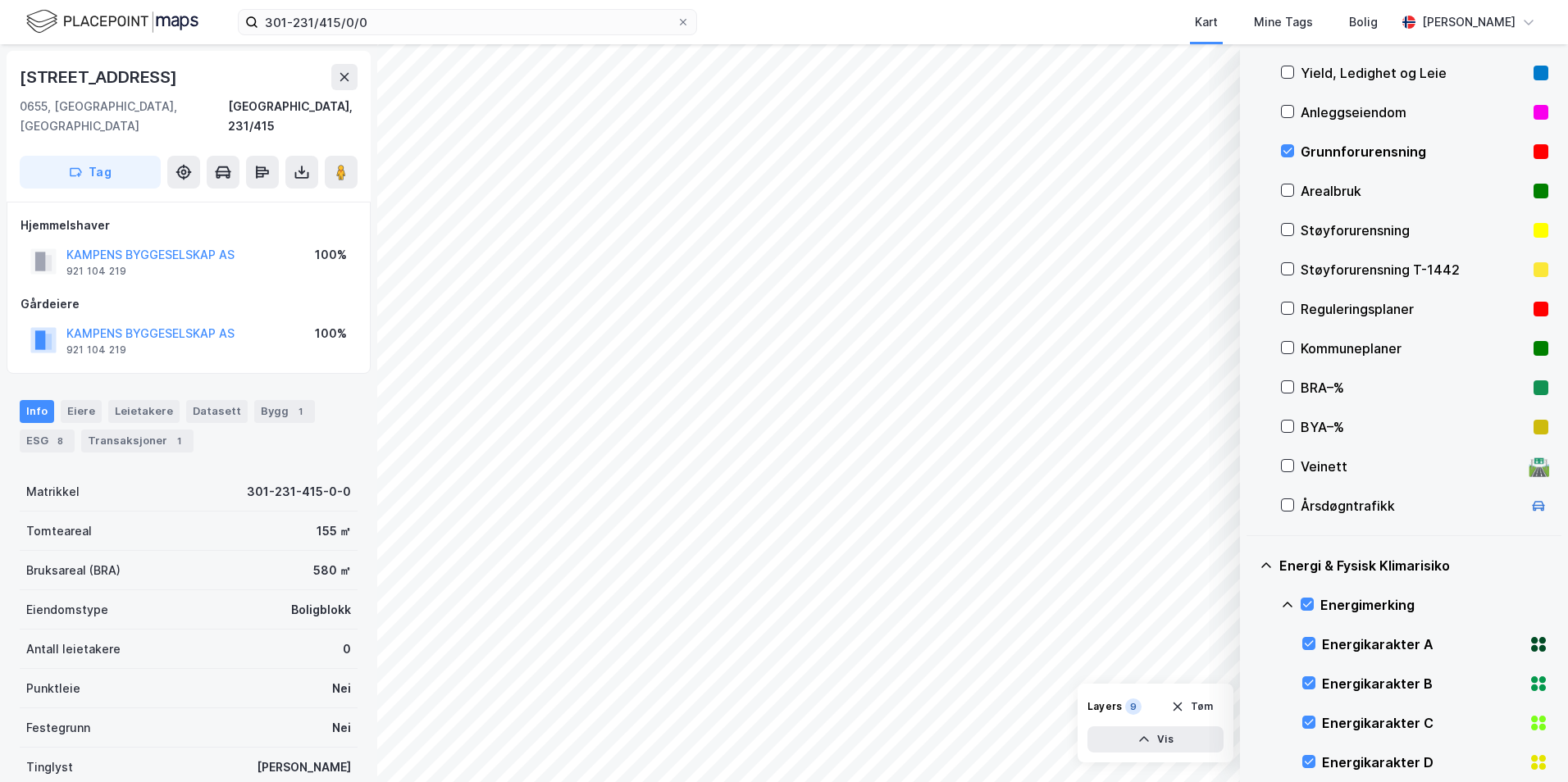
click at [1250, 605] on icon at bounding box center [1287, 605] width 13 height 13
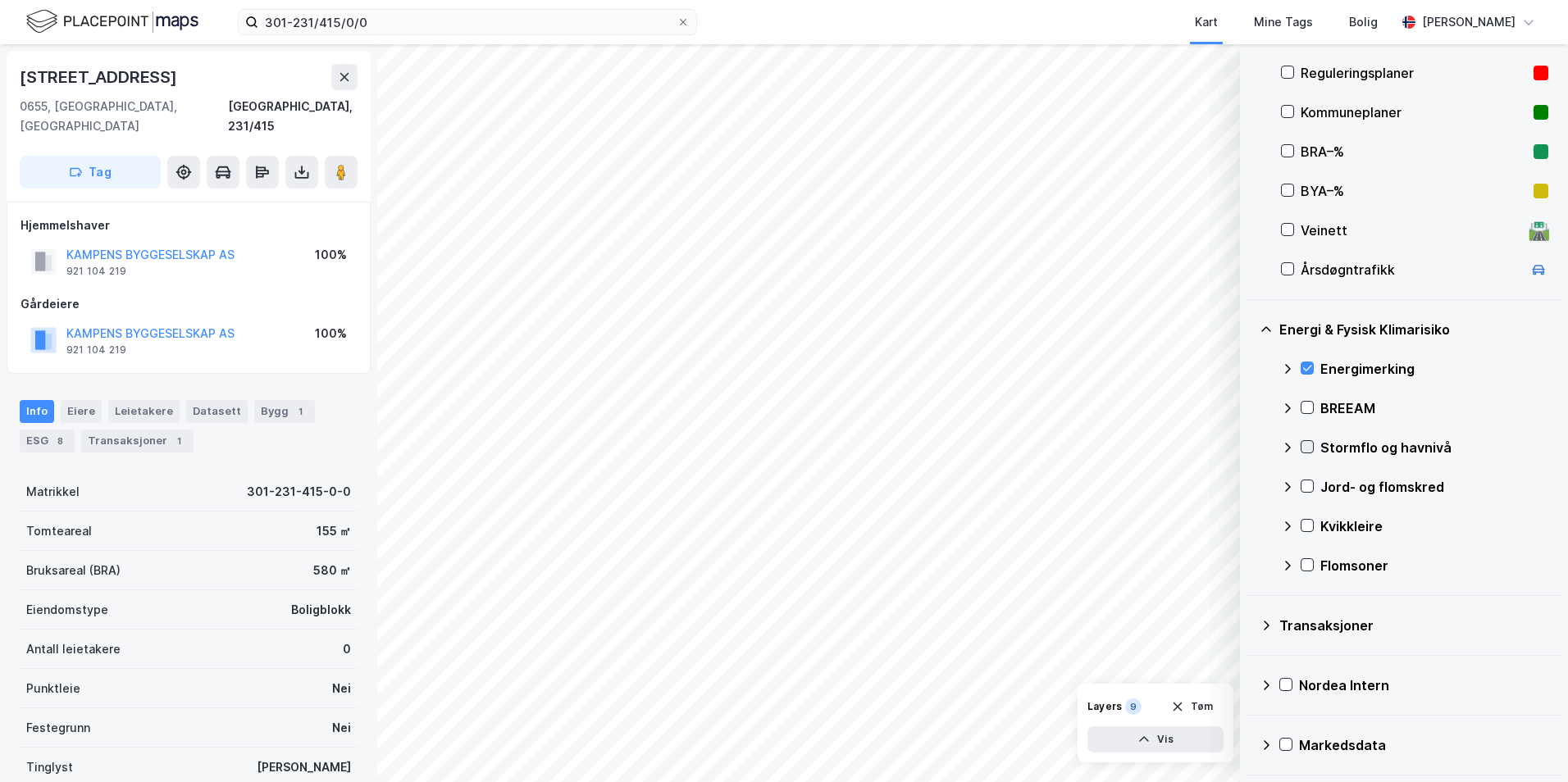
click at [1250, 446] on icon at bounding box center [1307, 446] width 11 height 11
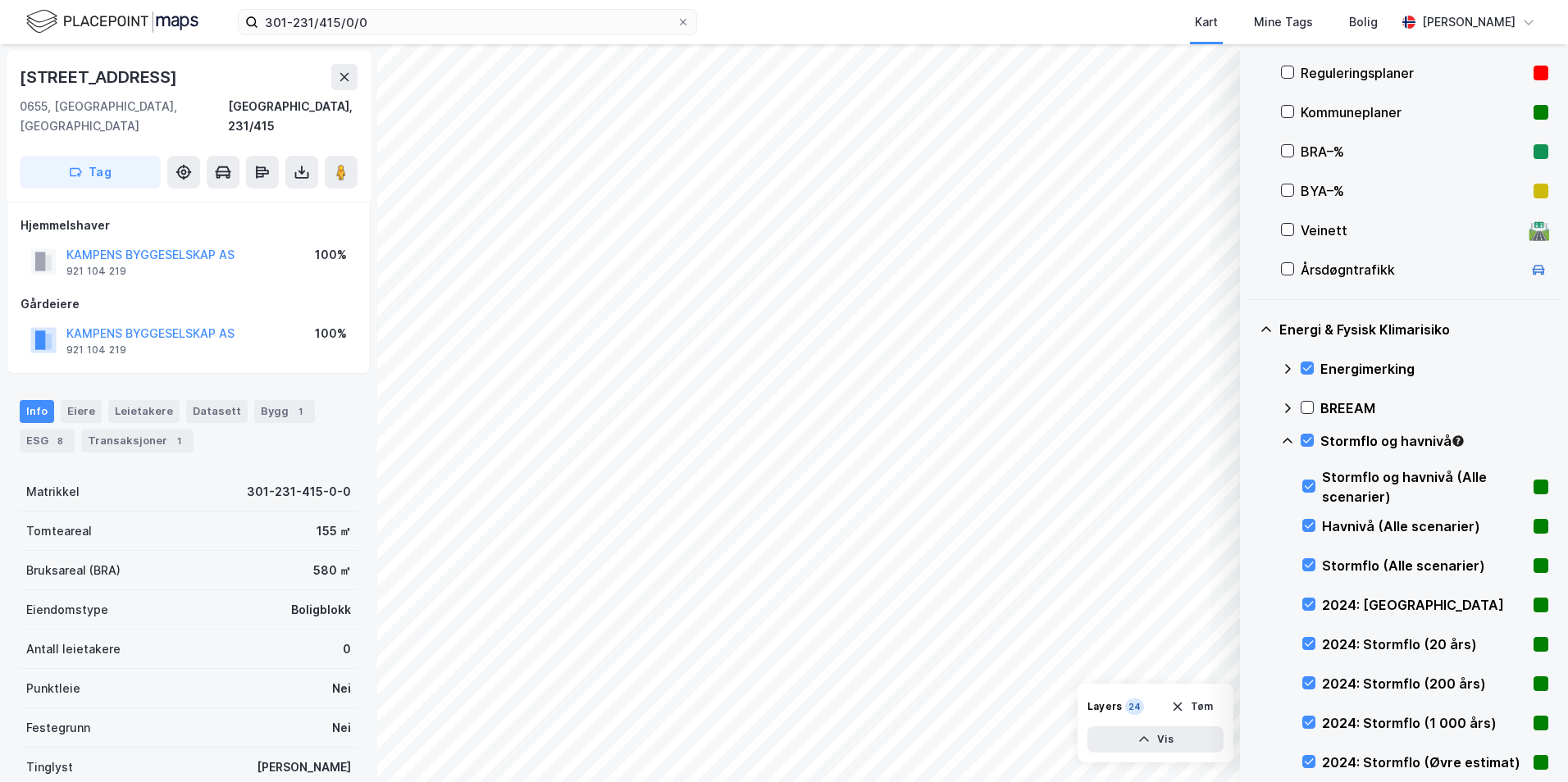
click at [1250, 440] on icon at bounding box center [1287, 440] width 13 height 13
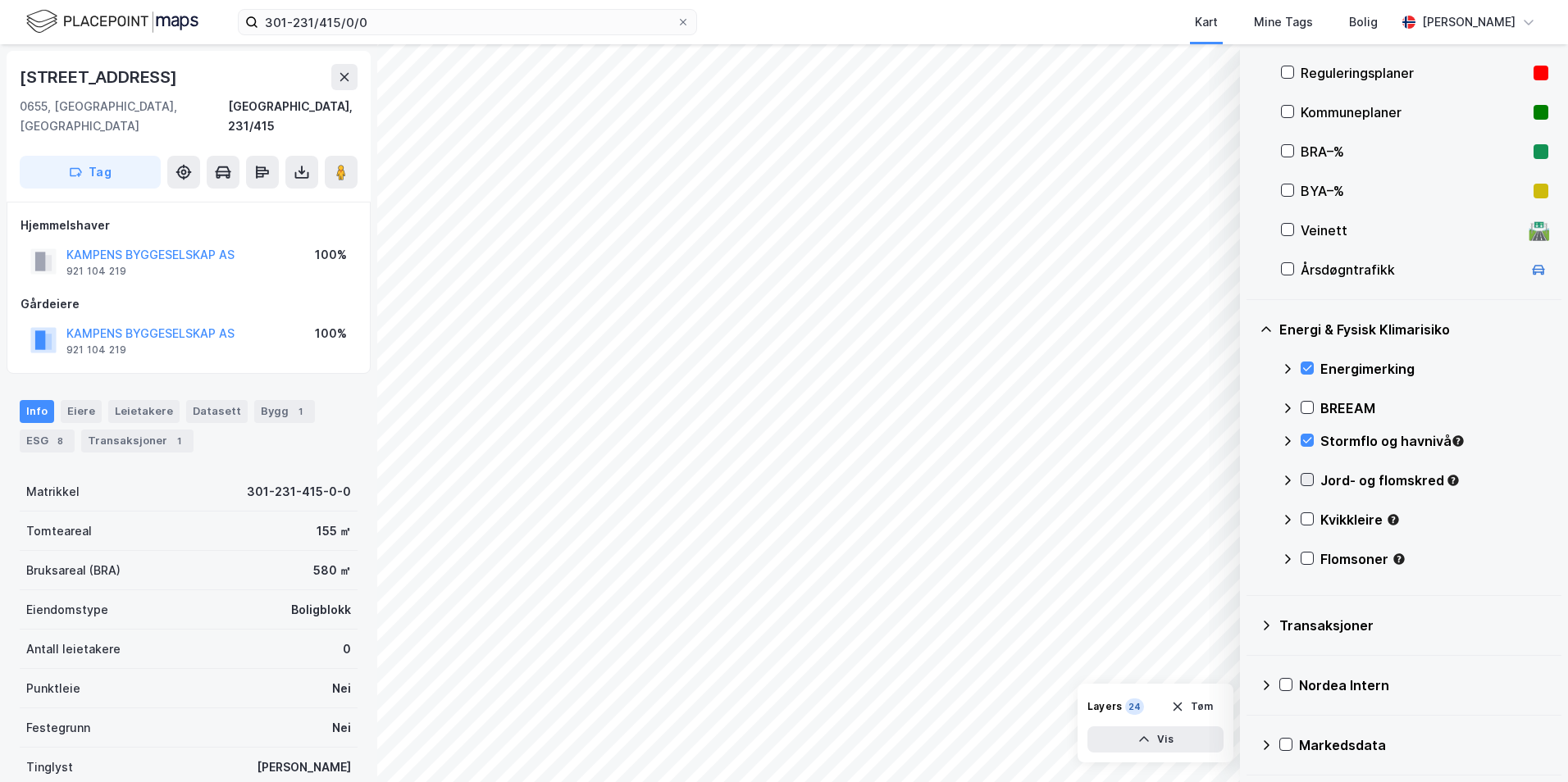
click at [1250, 478] on icon at bounding box center [1307, 479] width 11 height 11
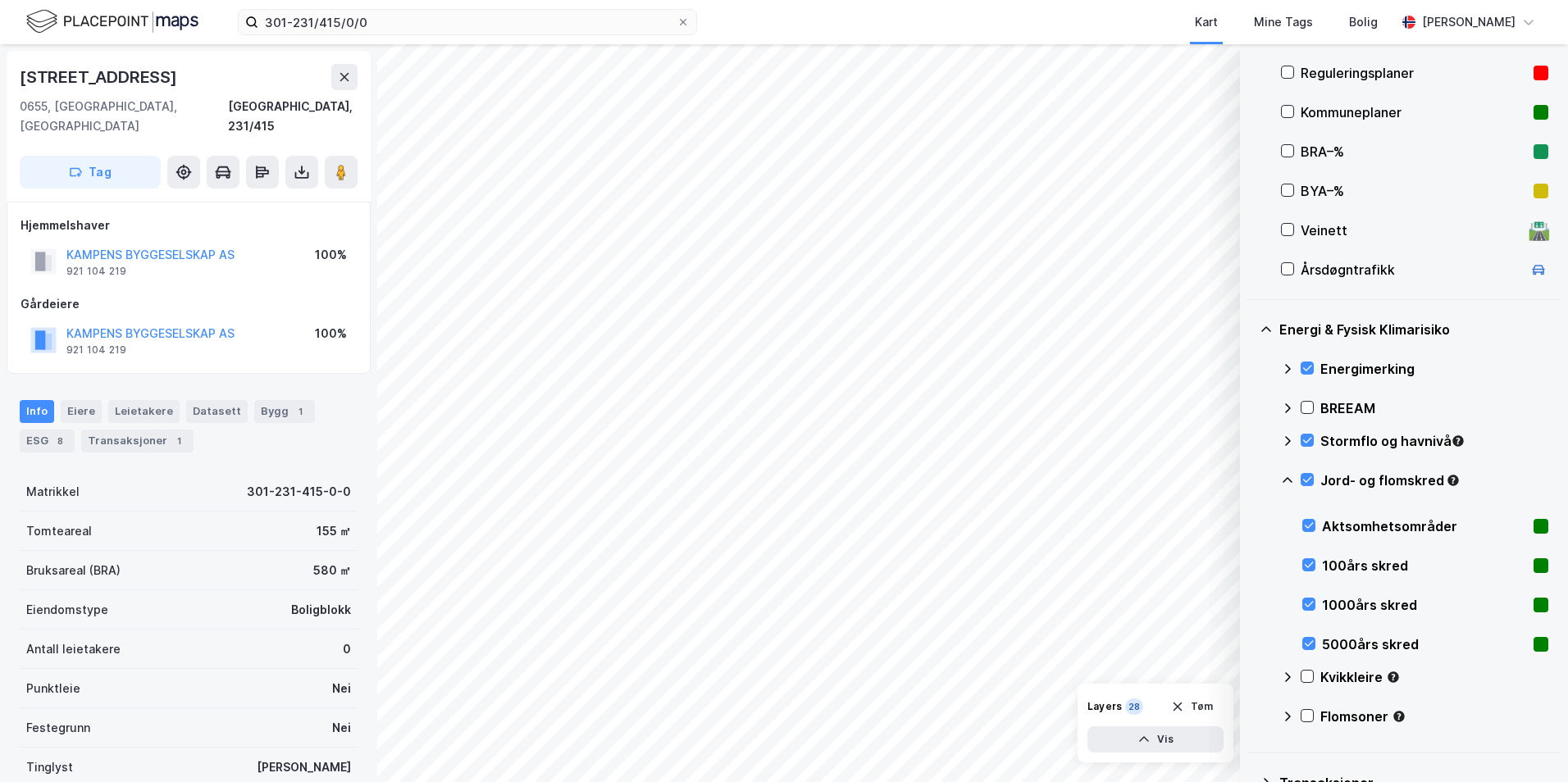
drag, startPoint x: 1287, startPoint y: 480, endPoint x: 1309, endPoint y: 515, distance: 41.3
click at [1250, 480] on icon at bounding box center [1287, 480] width 13 height 13
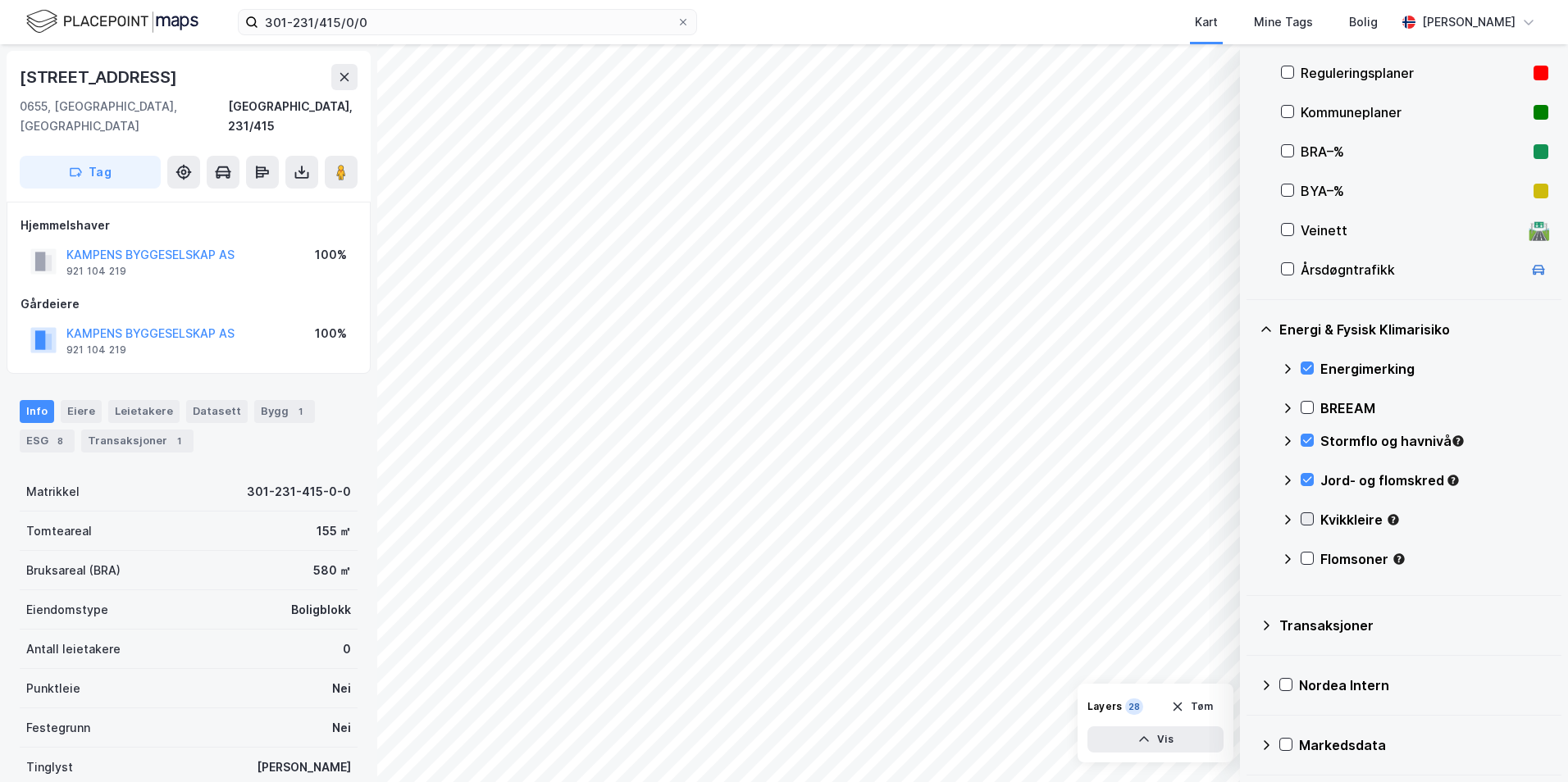
click at [1250, 517] on icon at bounding box center [1307, 519] width 11 height 11
click at [1250, 561] on icon at bounding box center [1307, 559] width 9 height 6
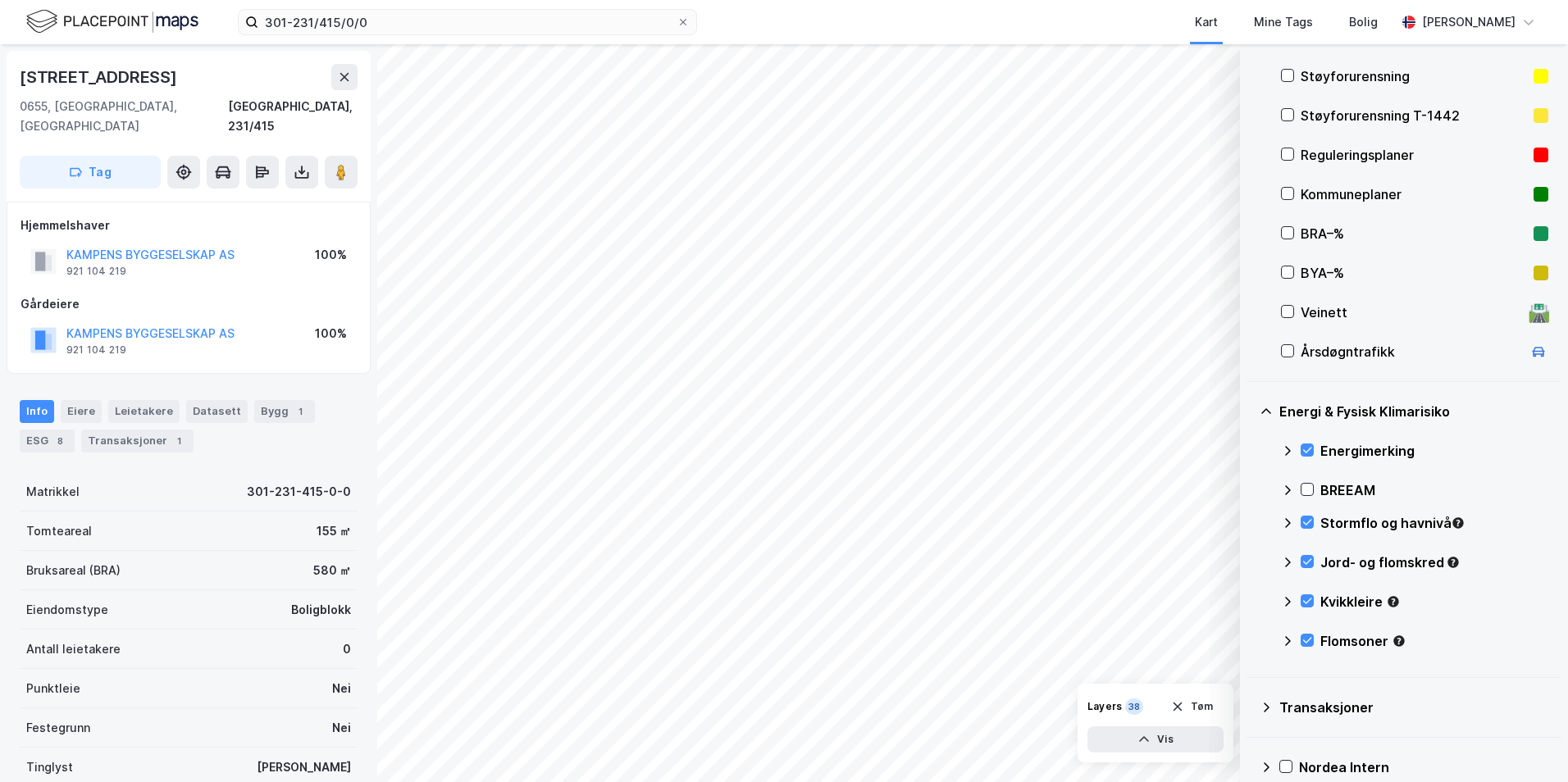
scroll to position [199, 0]
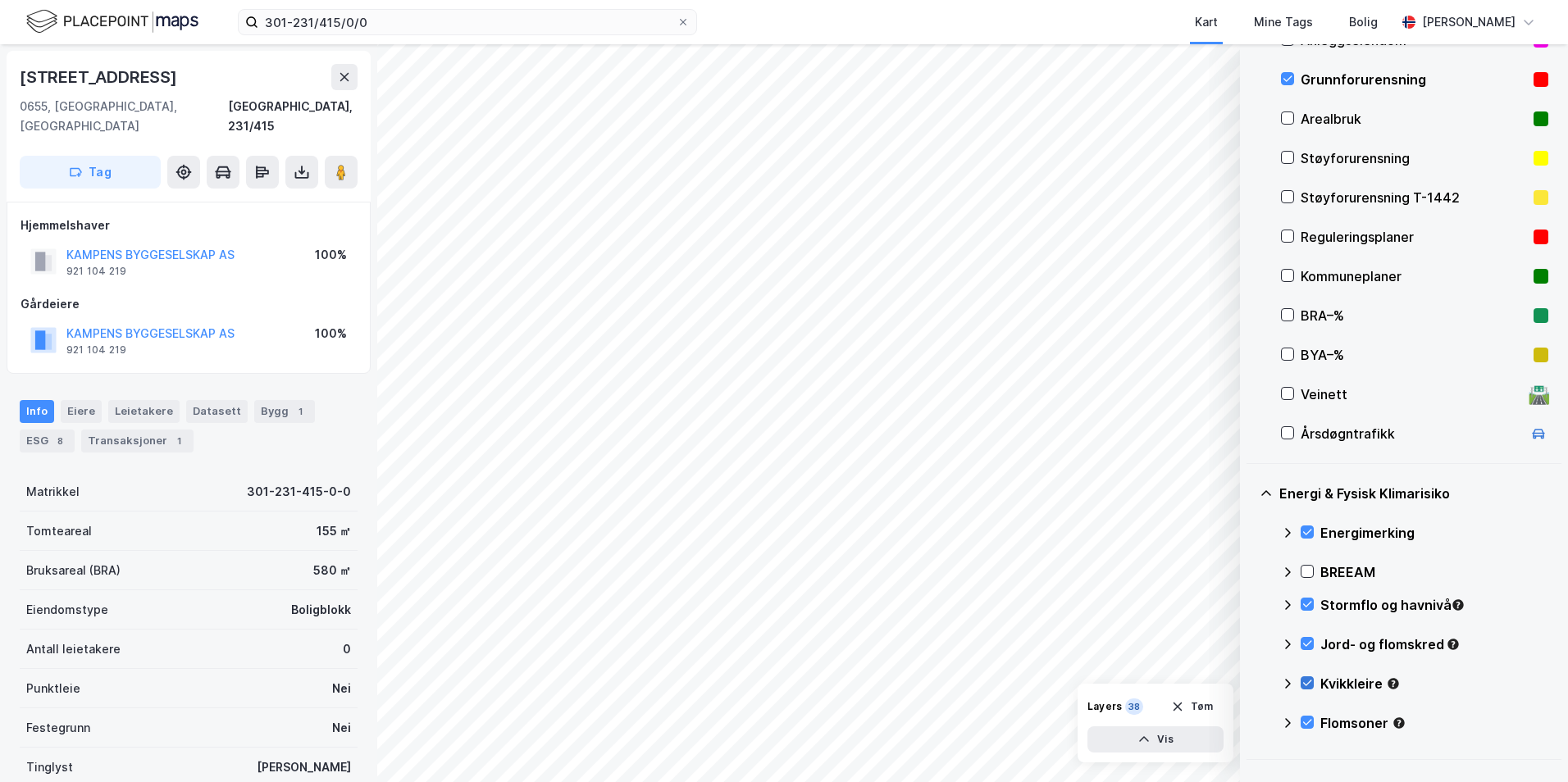
click at [1250, 685] on icon at bounding box center [1307, 683] width 9 height 6
click at [1250, 685] on icon at bounding box center [1287, 683] width 13 height 13
